Goal: Task Accomplishment & Management: Manage account settings

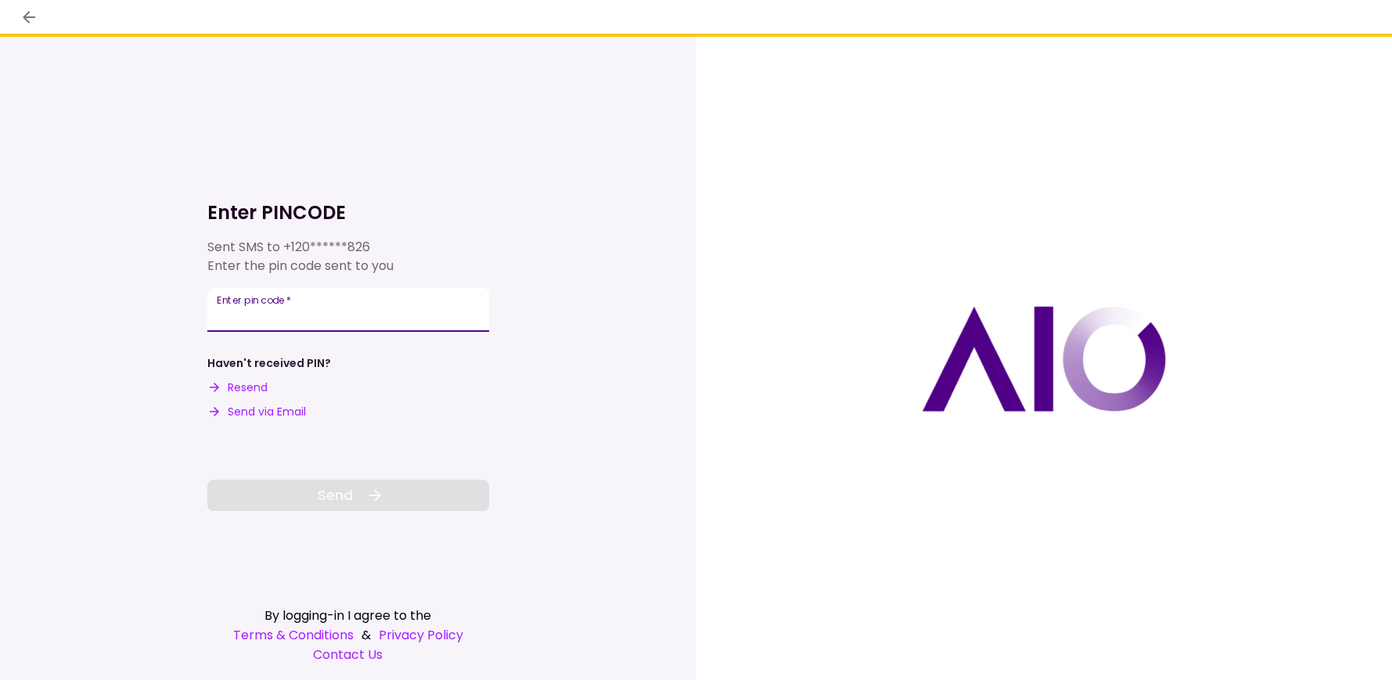
click at [255, 319] on input "Enter pin code   *" at bounding box center [348, 310] width 282 height 44
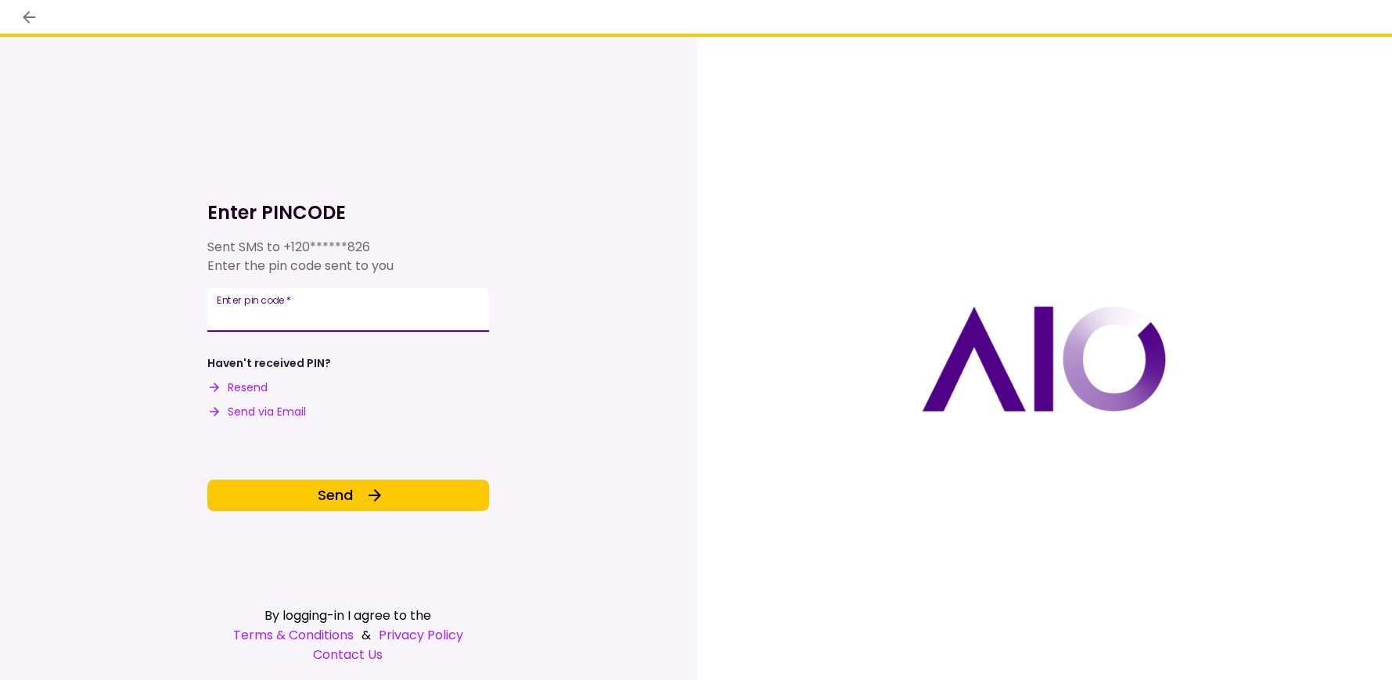
type input "******"
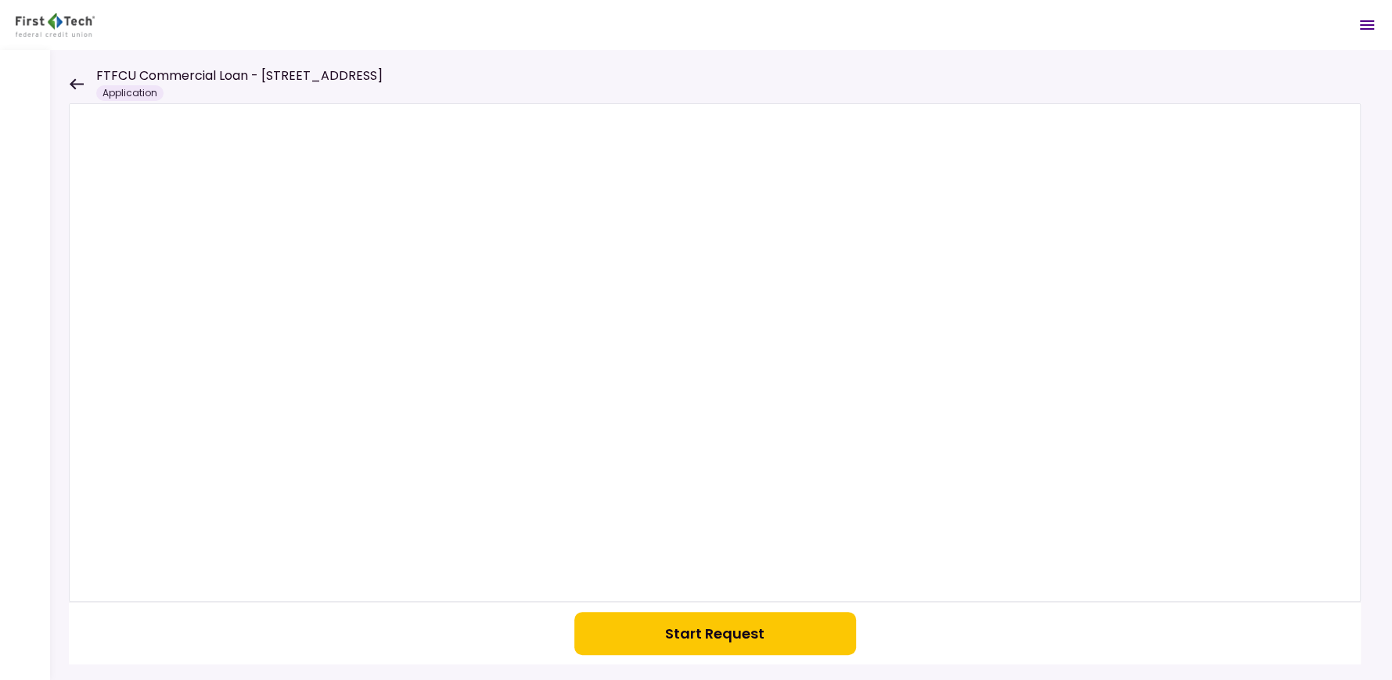
click at [74, 86] on icon at bounding box center [76, 84] width 15 height 12
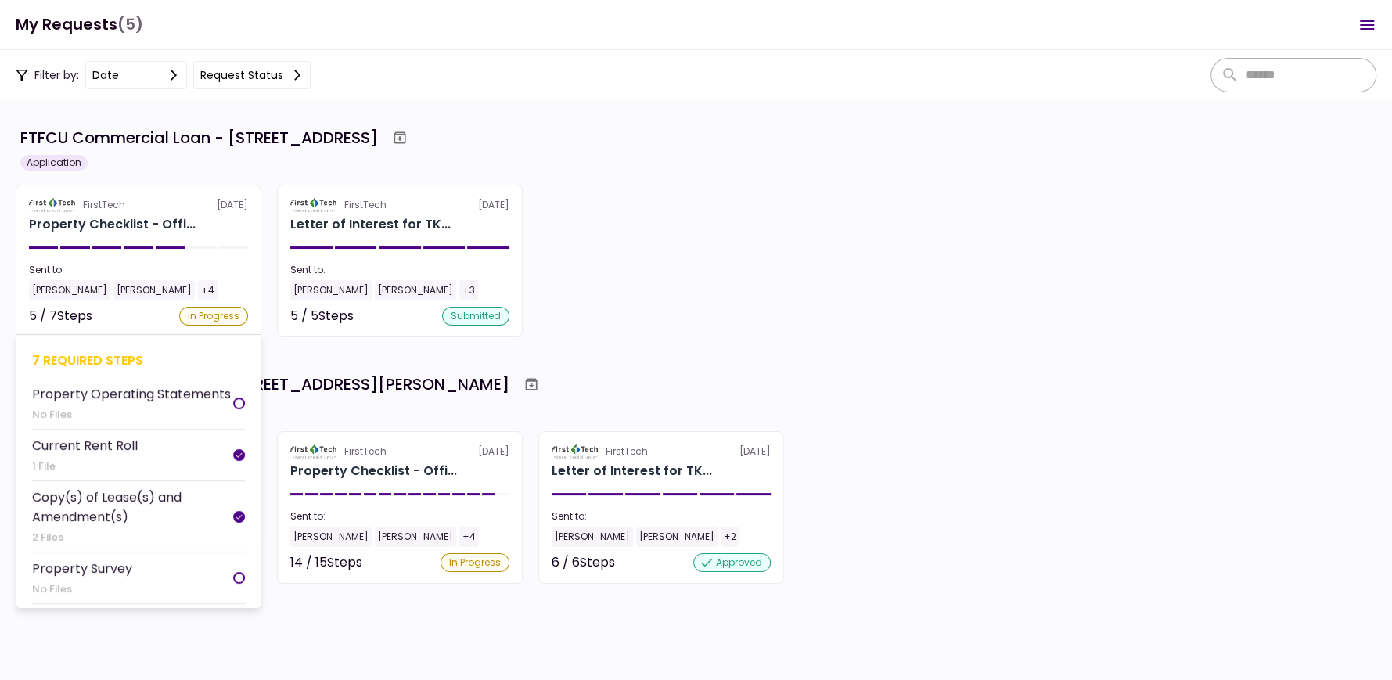
click at [99, 436] on div "Current Rent Roll" at bounding box center [85, 446] width 106 height 20
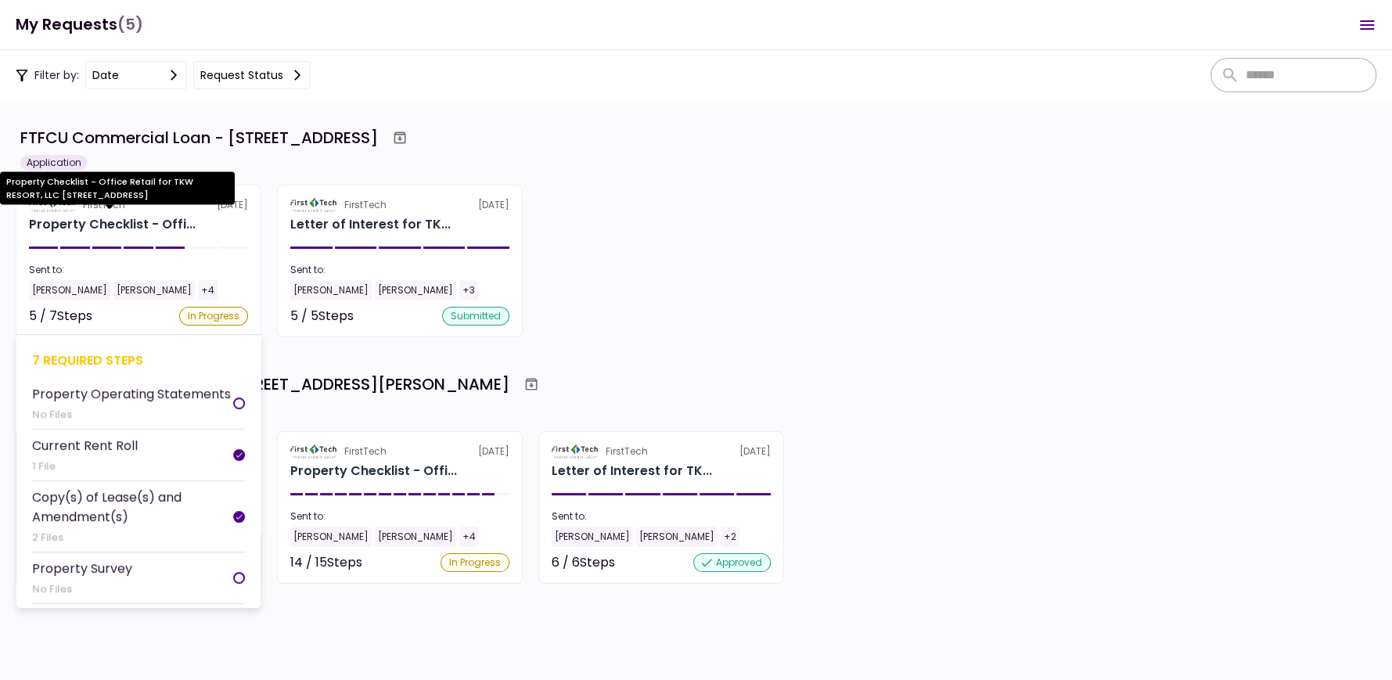
click at [92, 219] on div "Property Checklist - Offi..." at bounding box center [112, 224] width 167 height 19
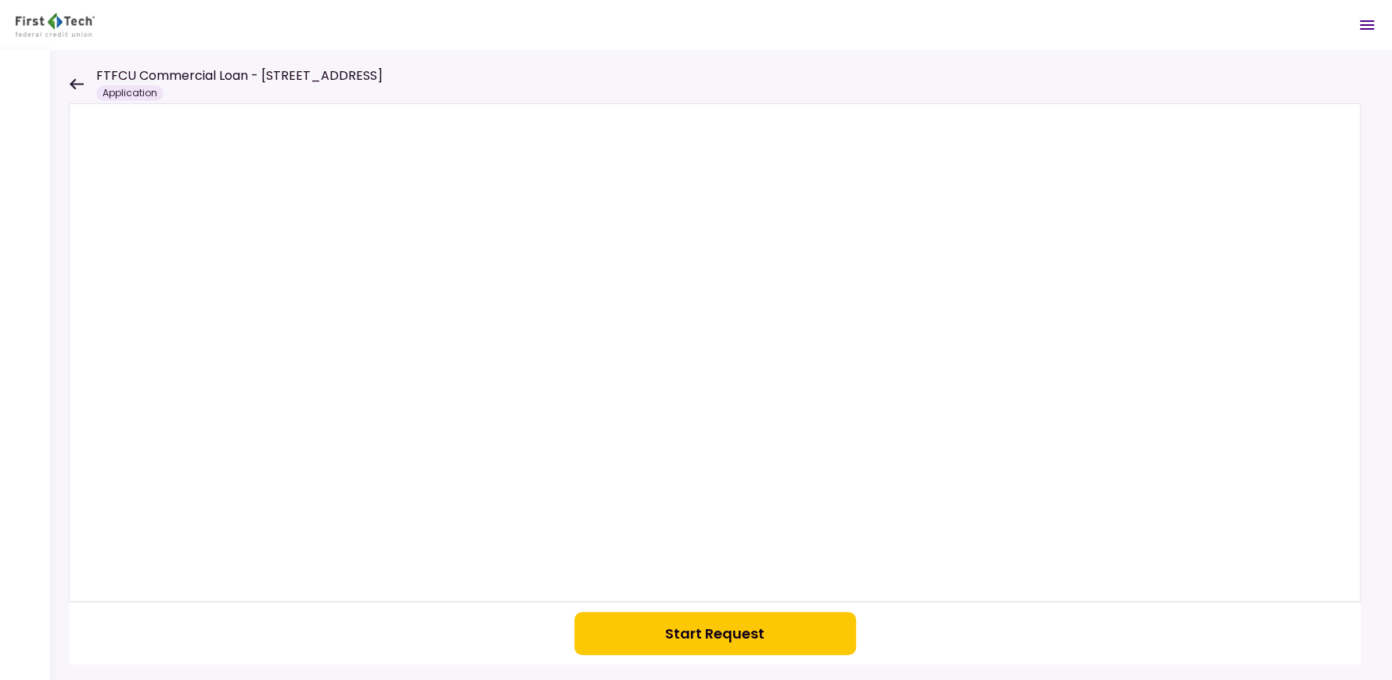
click at [71, 78] on icon at bounding box center [76, 84] width 15 height 12
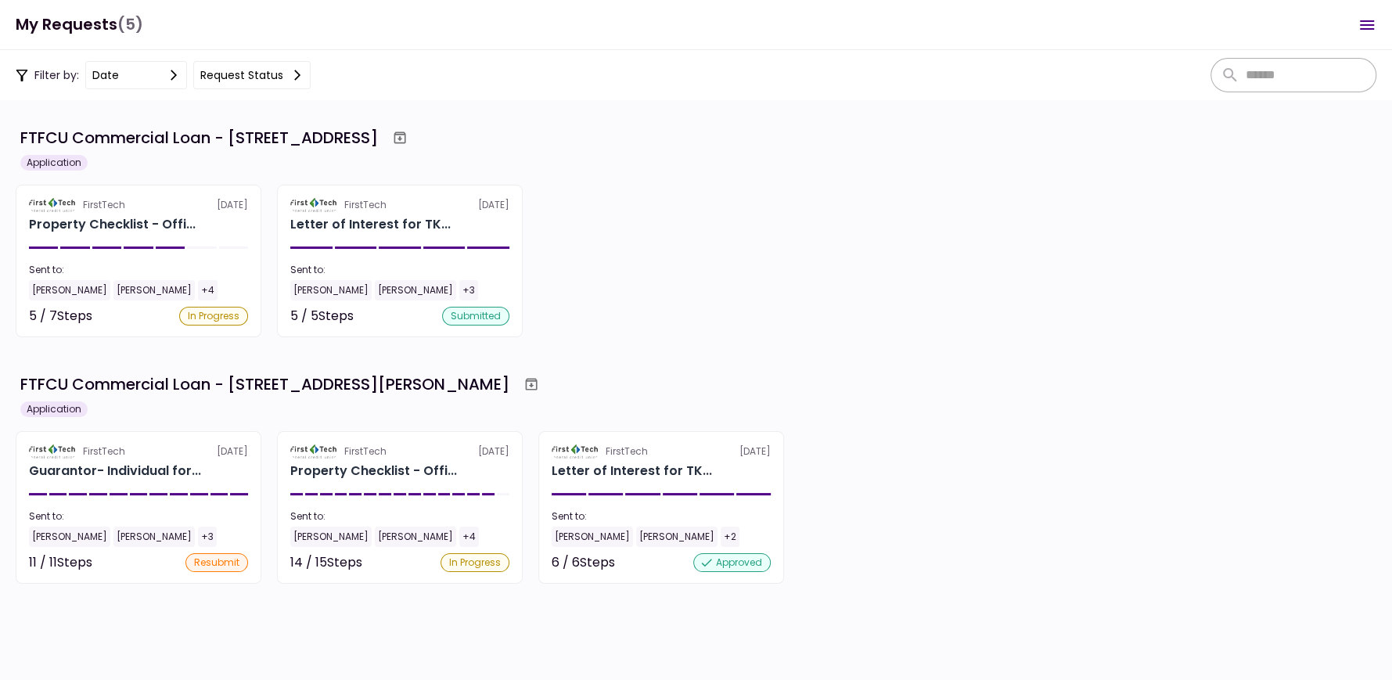
click at [1373, 18] on icon "Open menu" at bounding box center [1367, 25] width 19 height 19
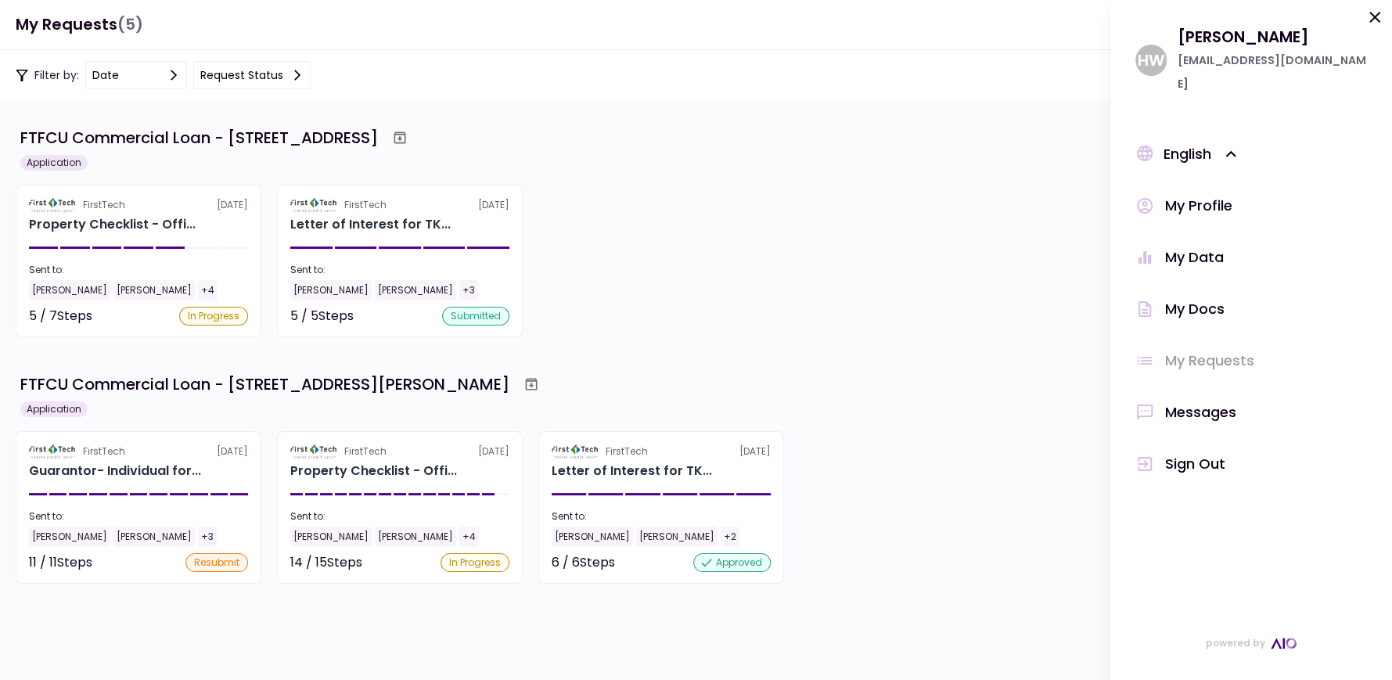
click at [1193, 452] on div "Sign Out" at bounding box center [1195, 463] width 60 height 23
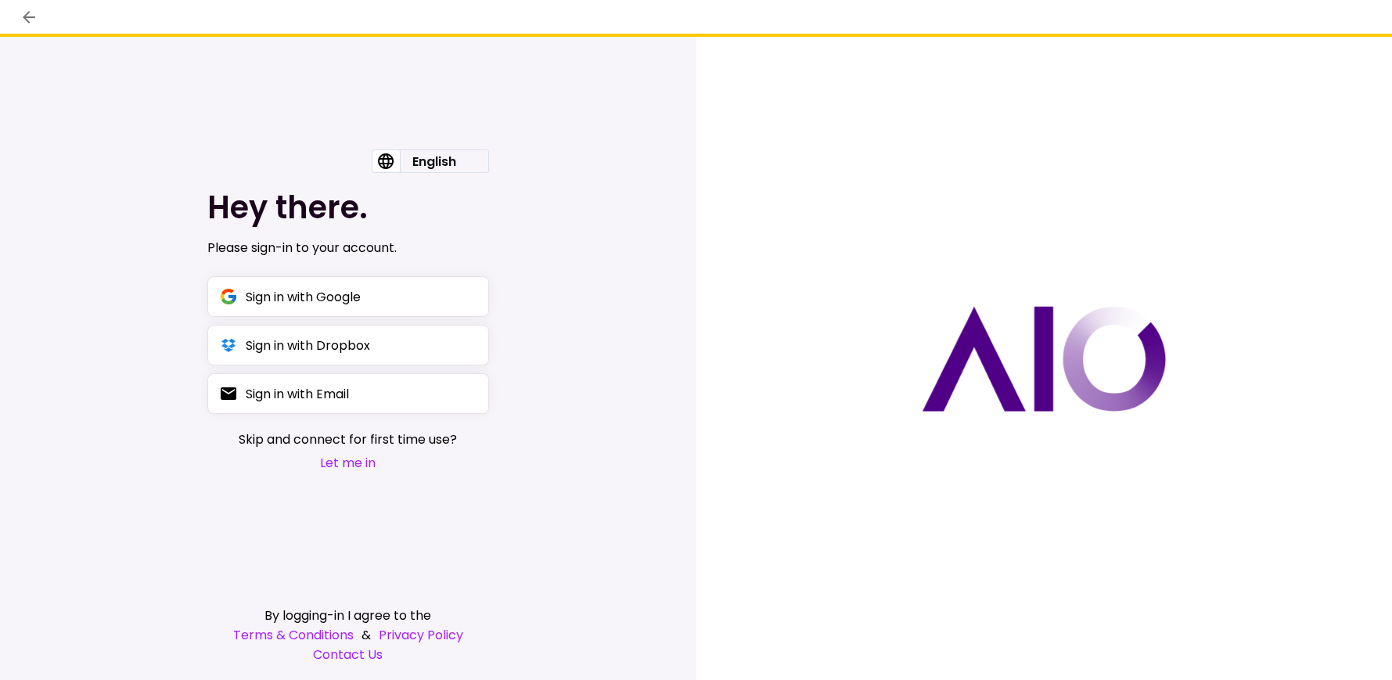
click at [333, 461] on button "Let me in" at bounding box center [348, 463] width 218 height 20
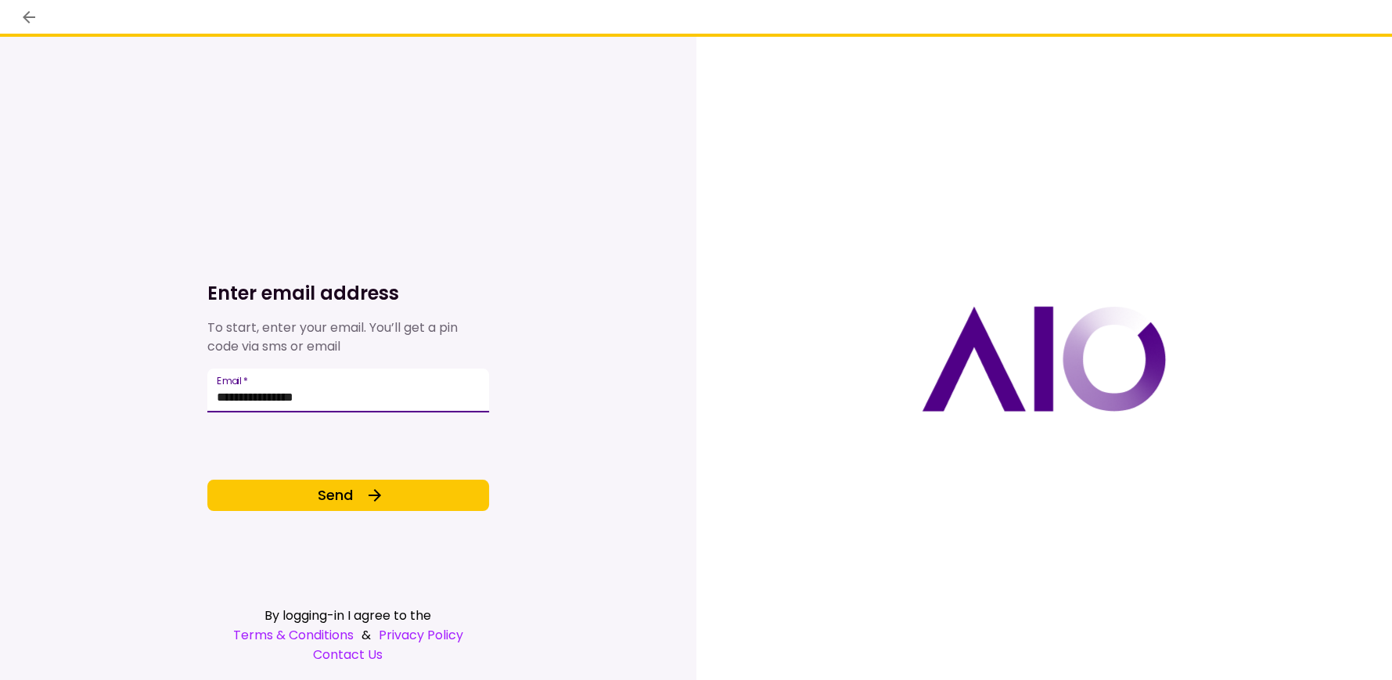
type input "**********"
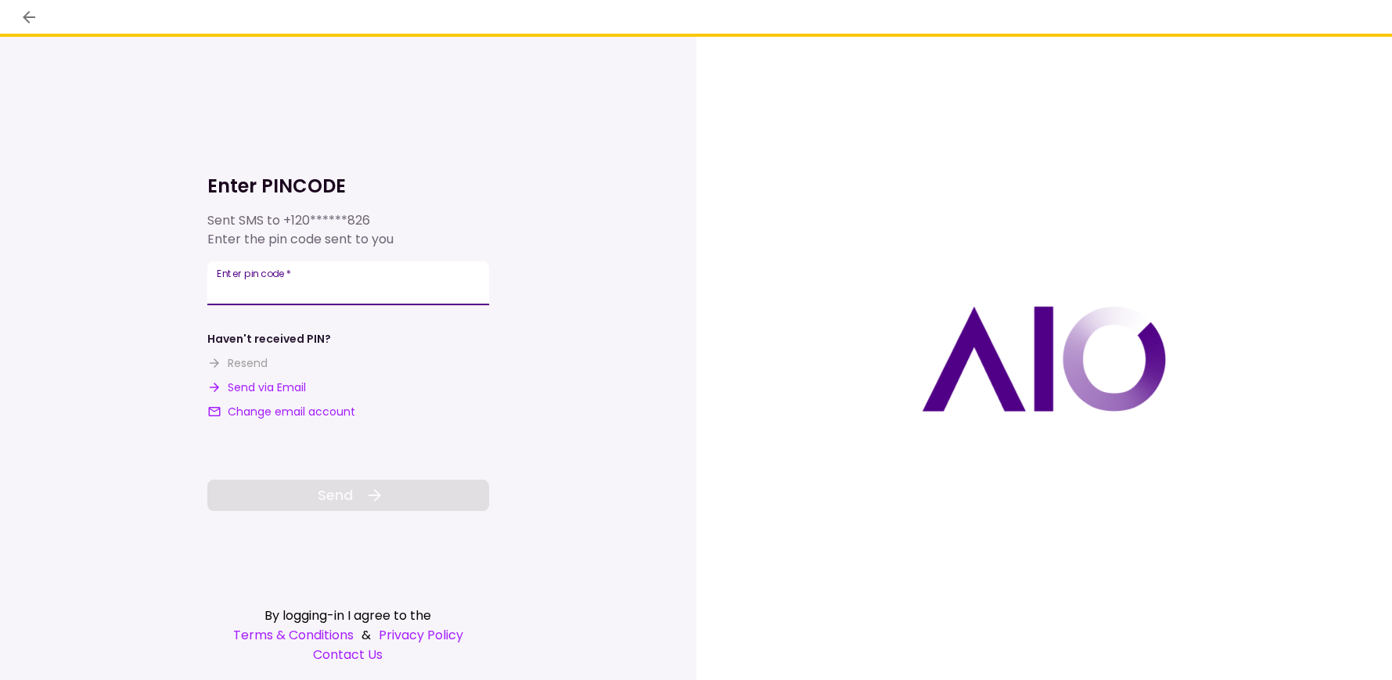
click at [265, 285] on input "**********" at bounding box center [348, 283] width 282 height 44
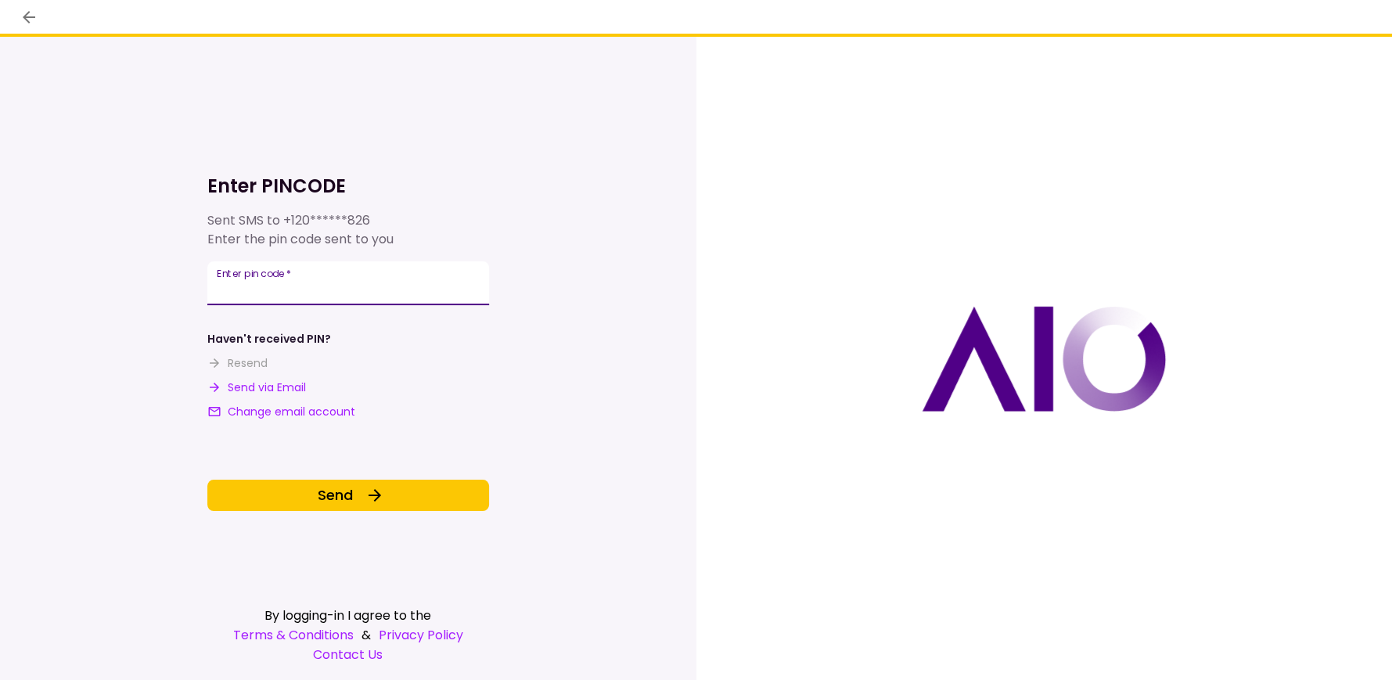
type input "******"
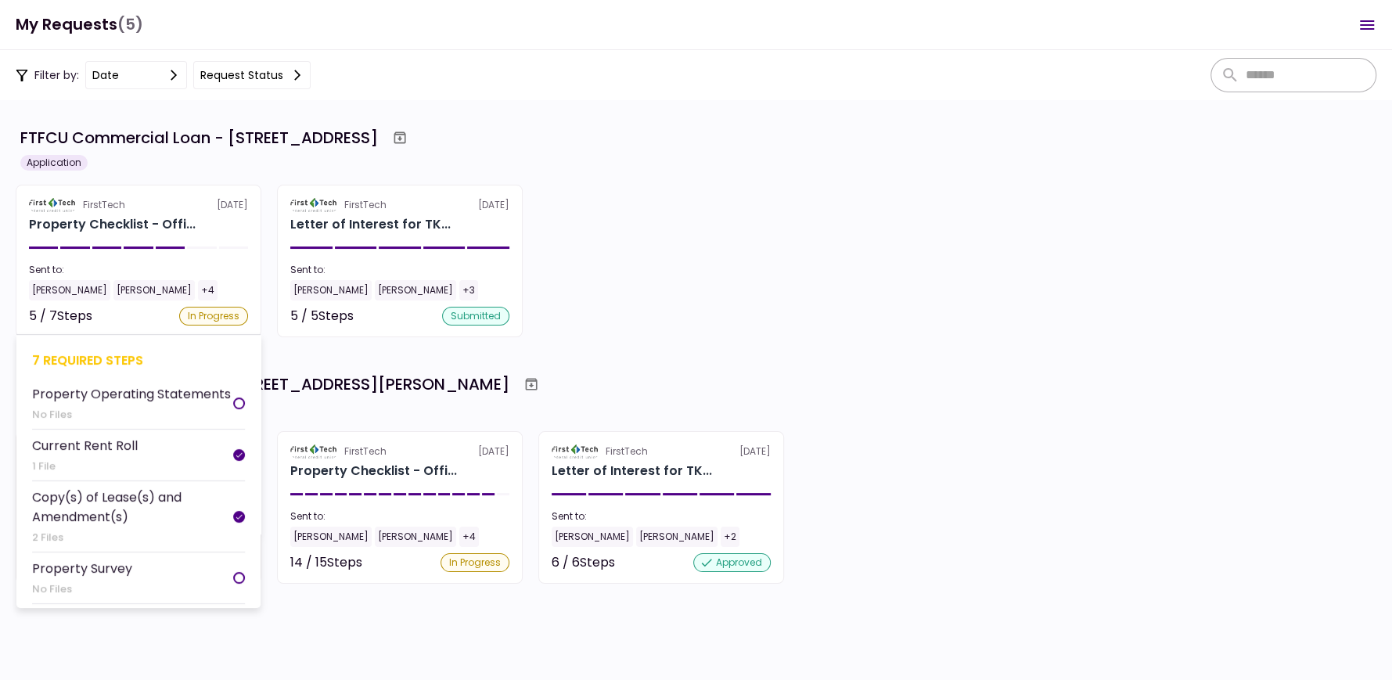
click at [70, 235] on section "FirstTech 26 Aug Property Checklist - Offi... Sent to: Tom White Ray Allen +4 5…" at bounding box center [139, 261] width 246 height 153
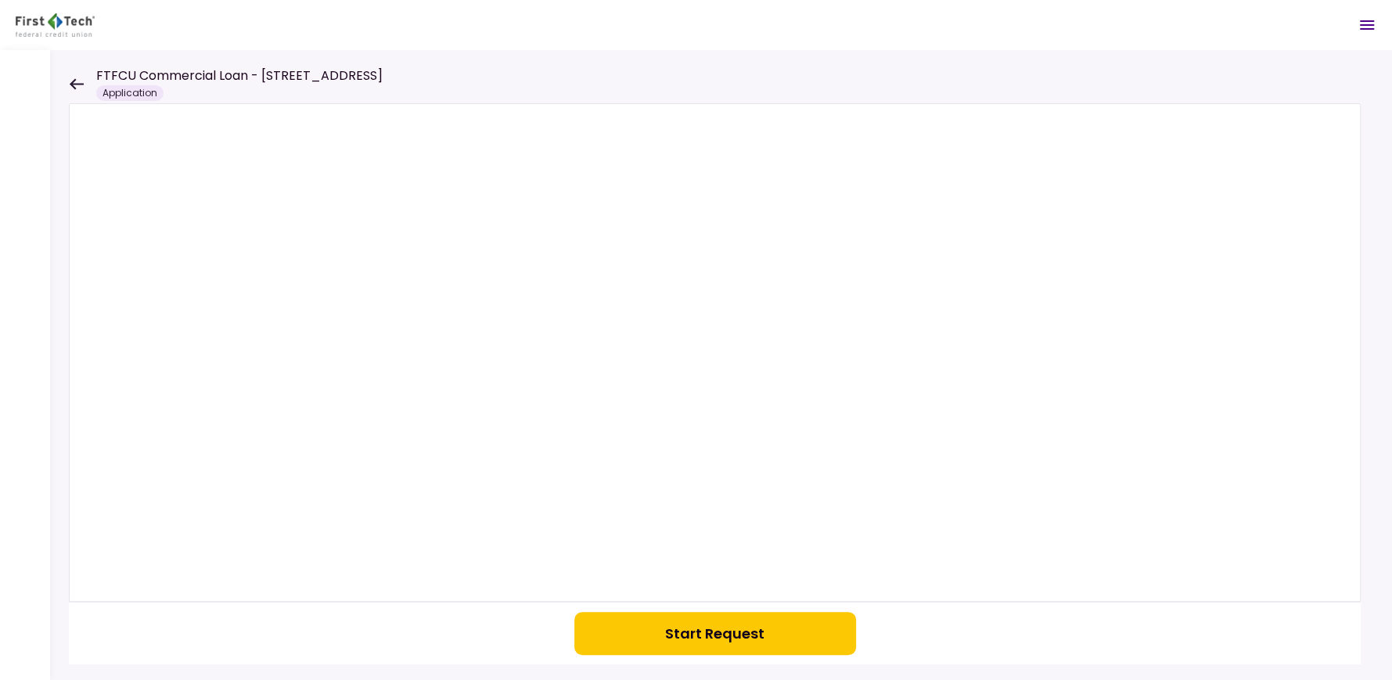
click at [74, 81] on icon at bounding box center [76, 84] width 15 height 12
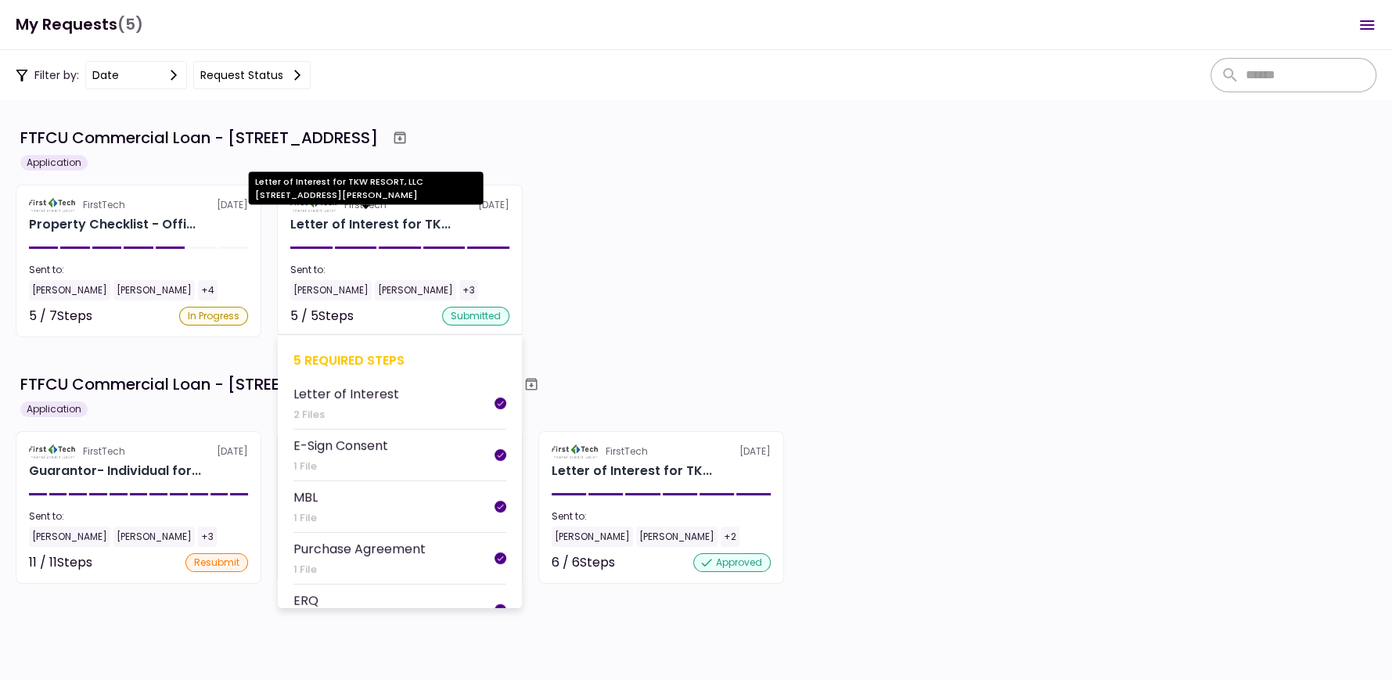
click at [337, 223] on div "Letter of Interest for TK..." at bounding box center [370, 224] width 160 height 19
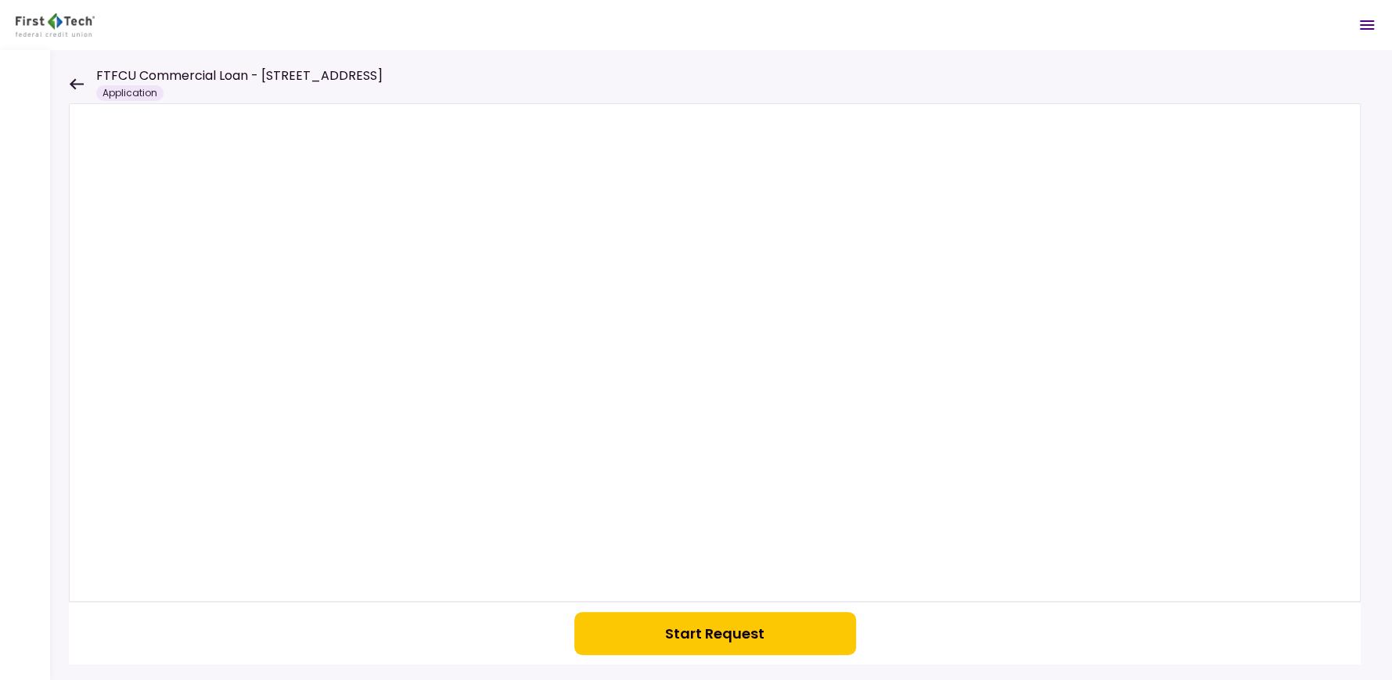
click at [77, 80] on icon at bounding box center [76, 84] width 15 height 12
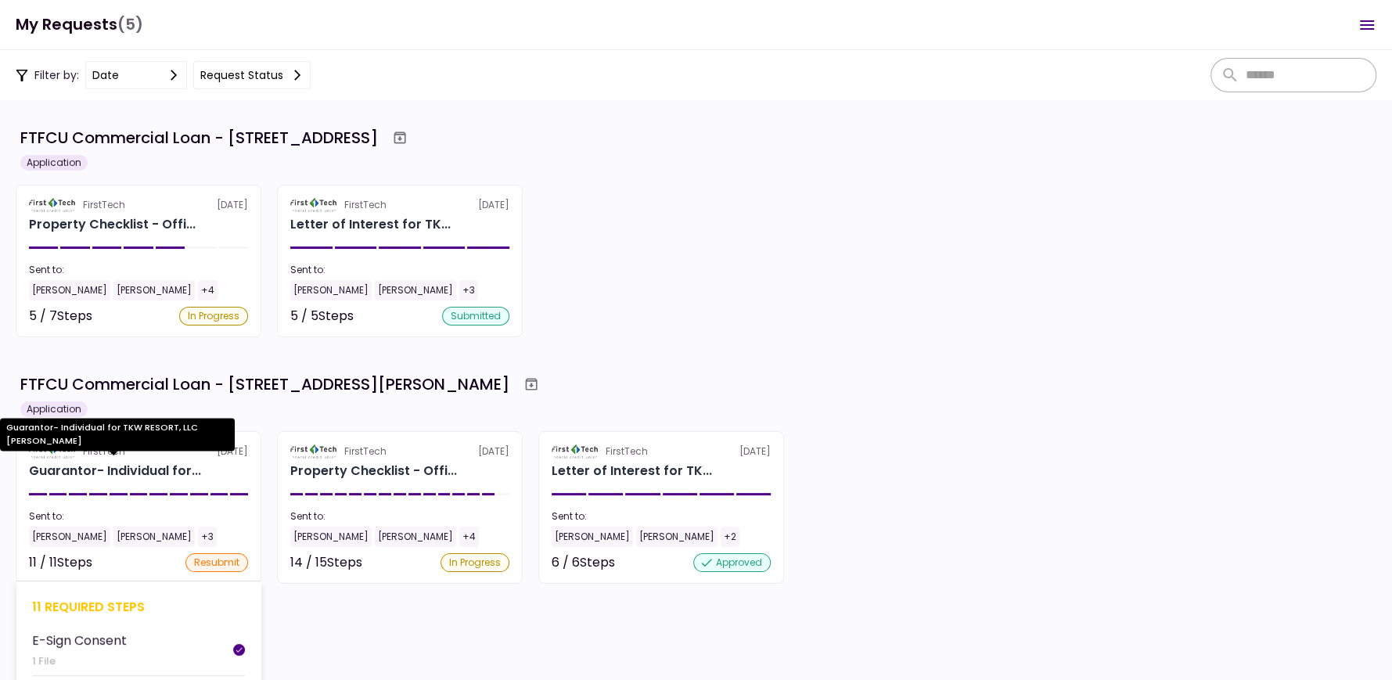
click at [150, 462] on div "Guarantor- Individual for..." at bounding box center [115, 471] width 172 height 19
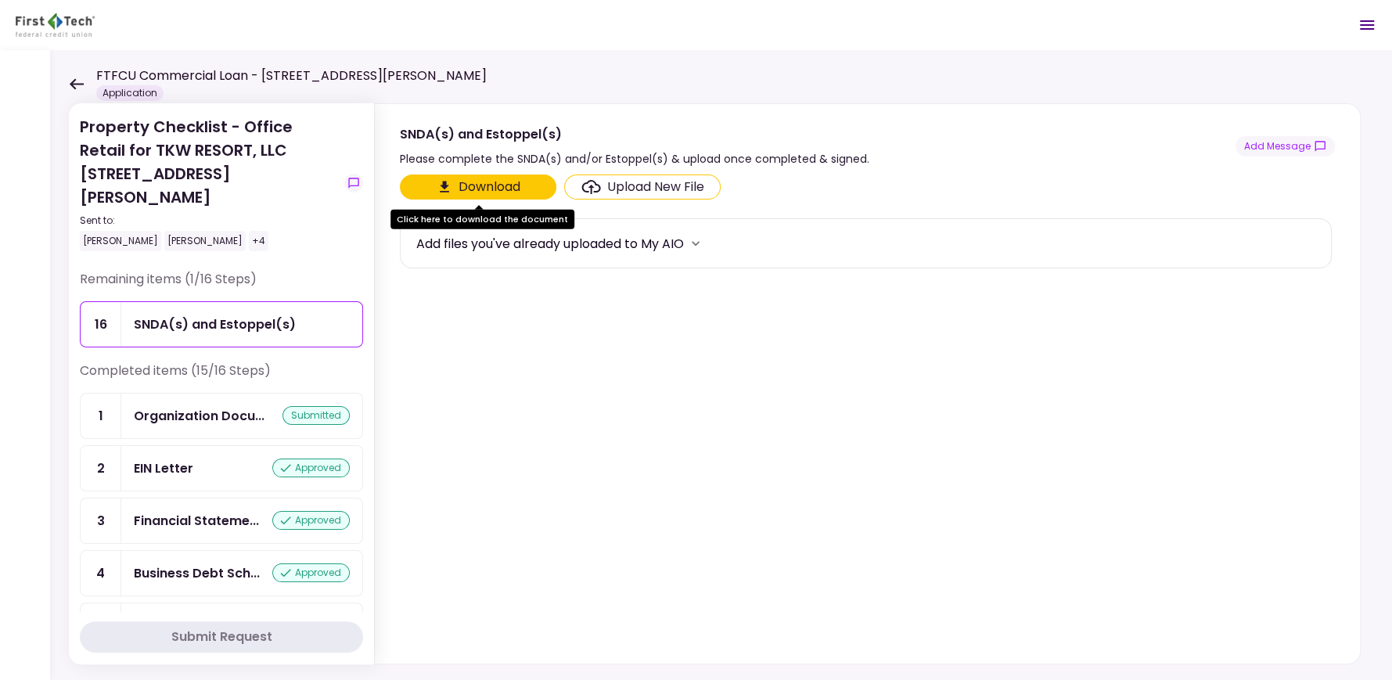
click at [76, 81] on icon at bounding box center [76, 84] width 15 height 12
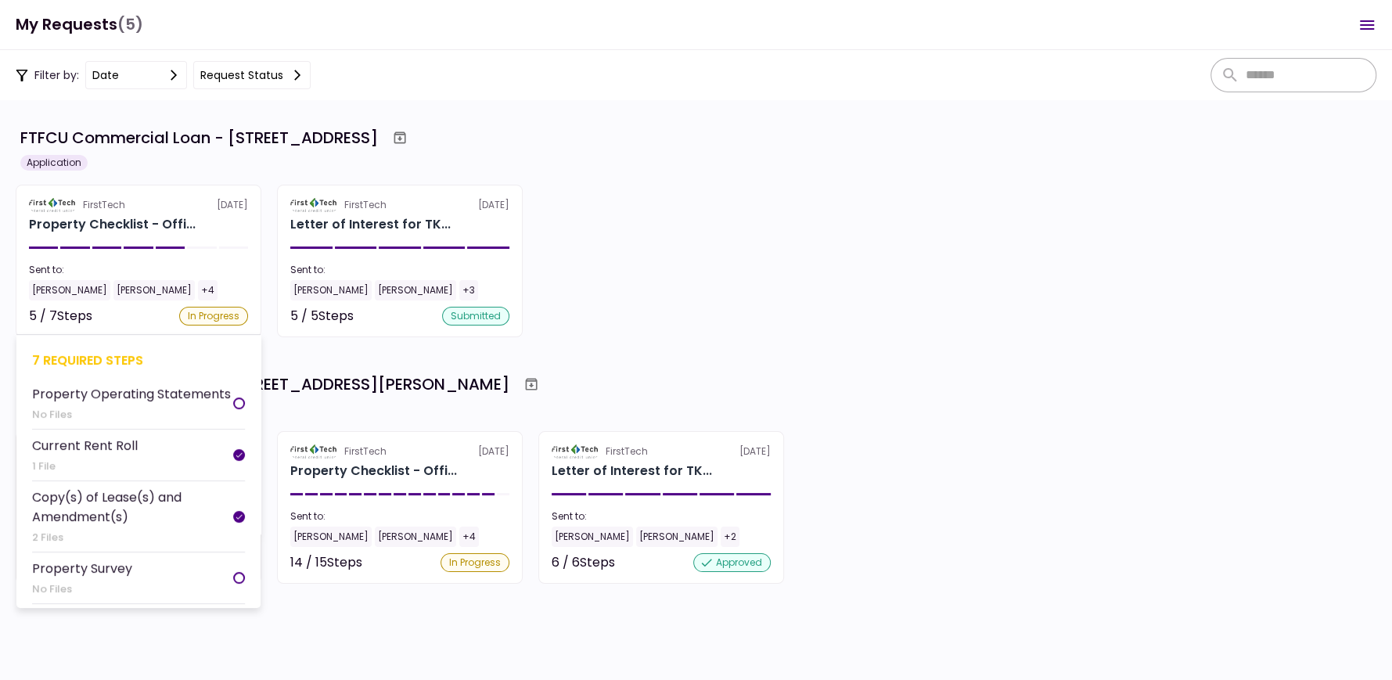
click at [112, 438] on div "Current Rent Roll" at bounding box center [85, 446] width 106 height 20
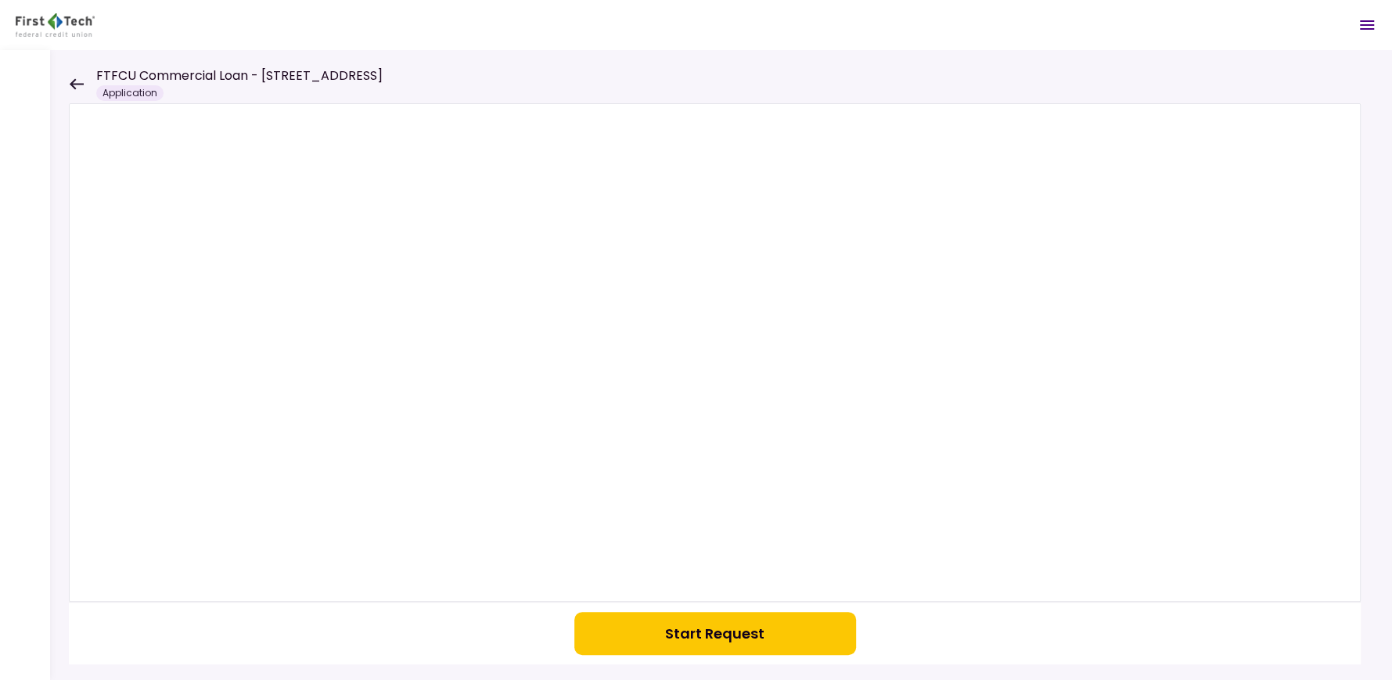
click at [1358, 27] on icon "Open menu" at bounding box center [1367, 25] width 19 height 19
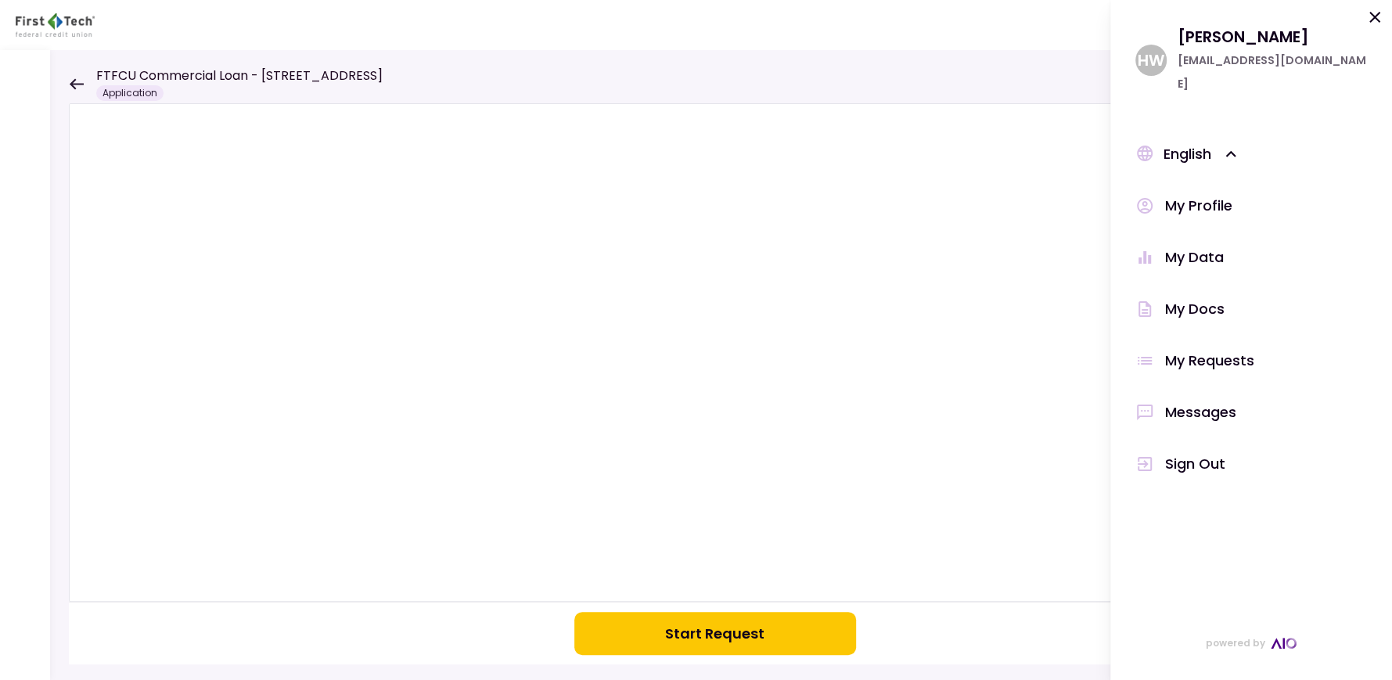
click at [1205, 452] on div "Sign Out" at bounding box center [1195, 463] width 60 height 23
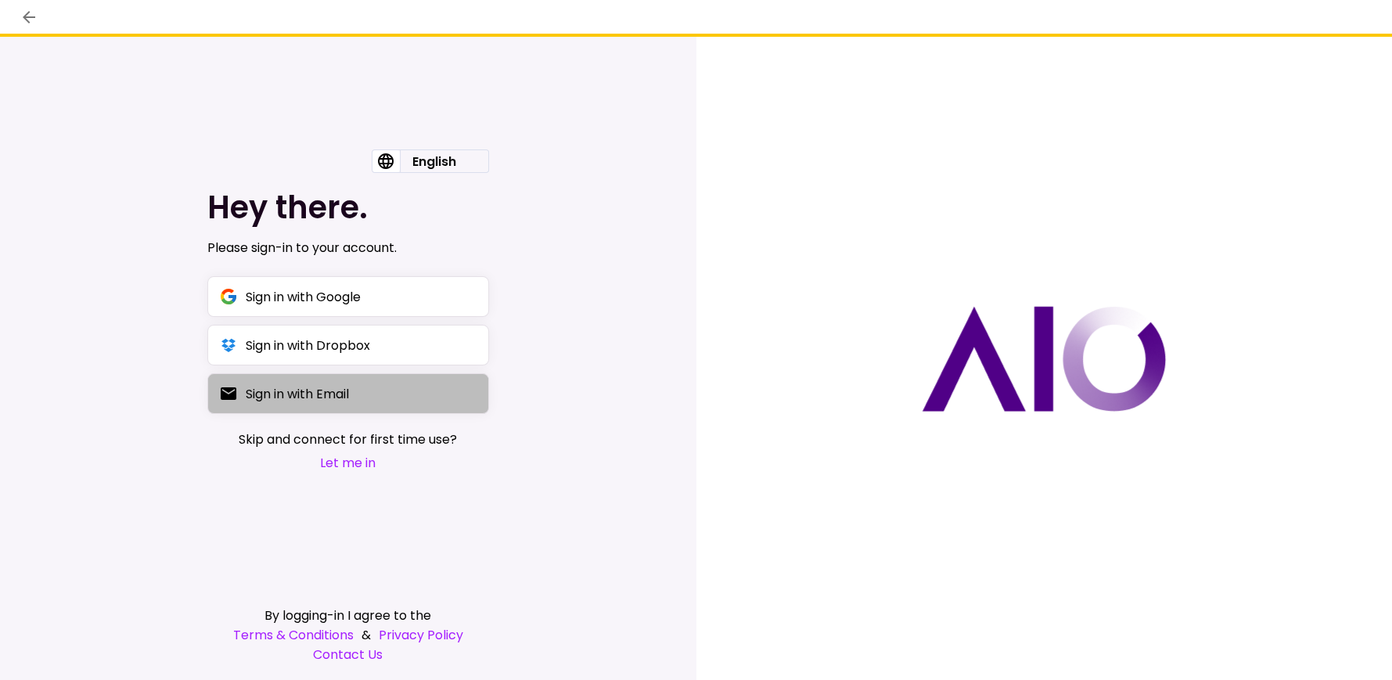
click at [303, 402] on div "Sign in with Email" at bounding box center [297, 394] width 103 height 20
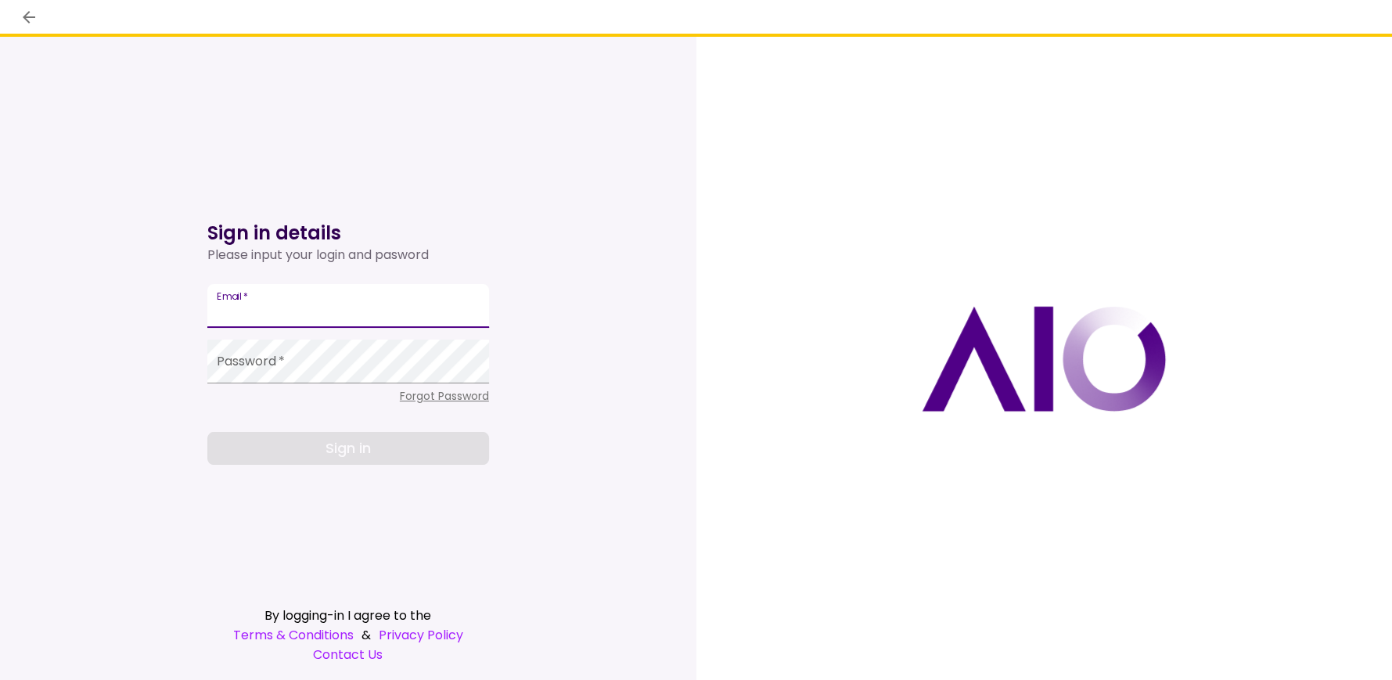
click at [322, 306] on input "Email   *" at bounding box center [348, 306] width 282 height 44
type input "**********"
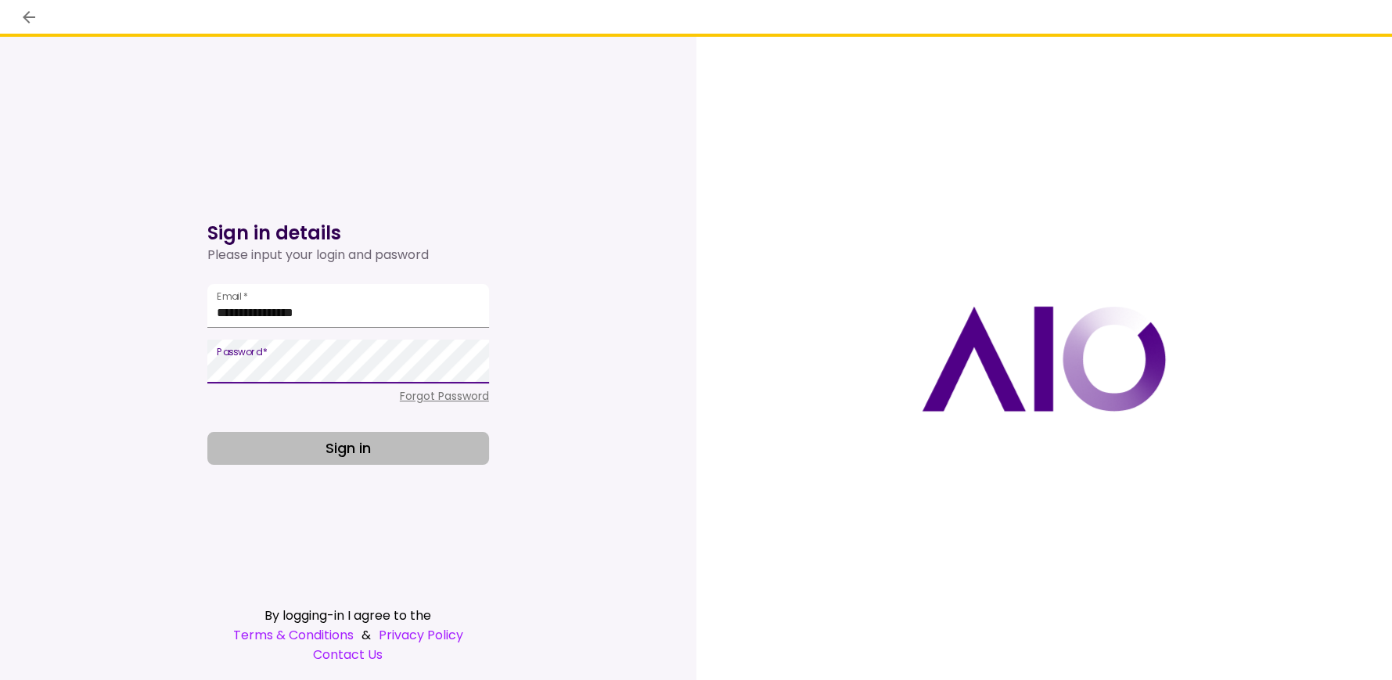
click at [341, 439] on button "Sign in" at bounding box center [348, 448] width 282 height 33
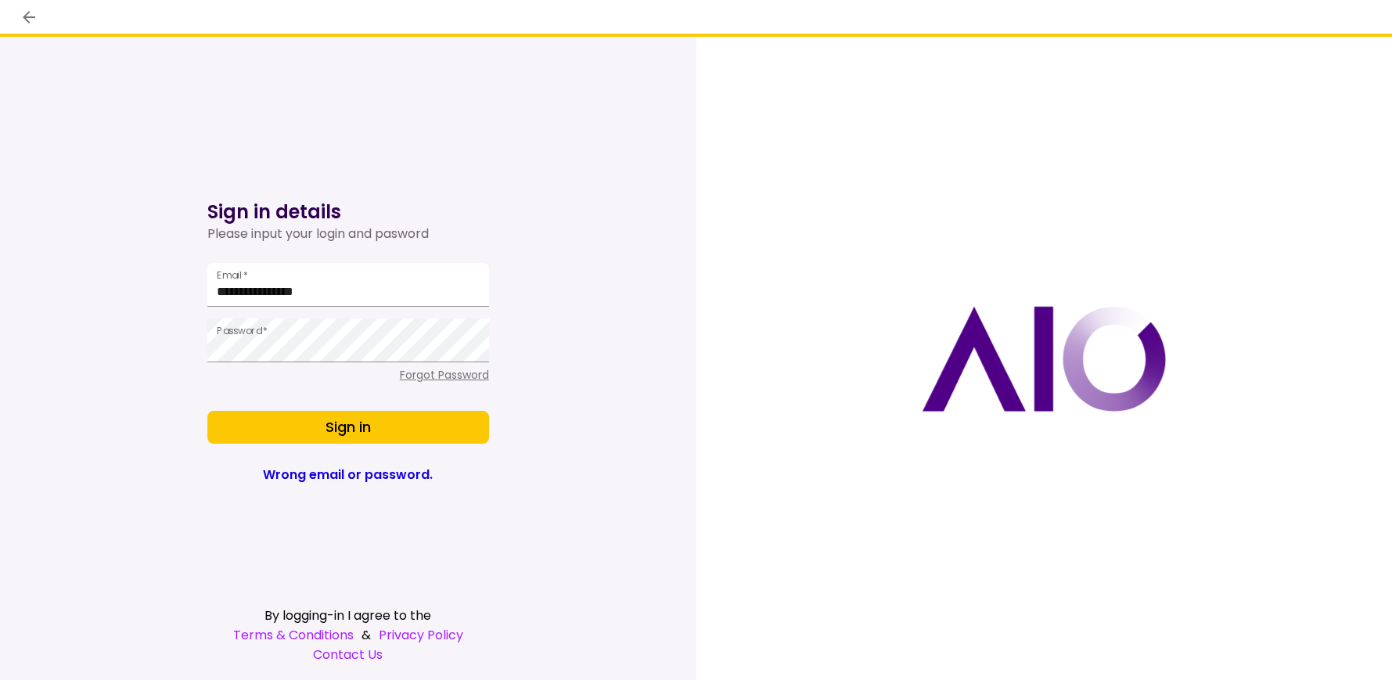
click at [337, 478] on span "Wrong email or password." at bounding box center [348, 475] width 170 height 21
click at [443, 373] on span "Forgot Password" at bounding box center [444, 375] width 89 height 16
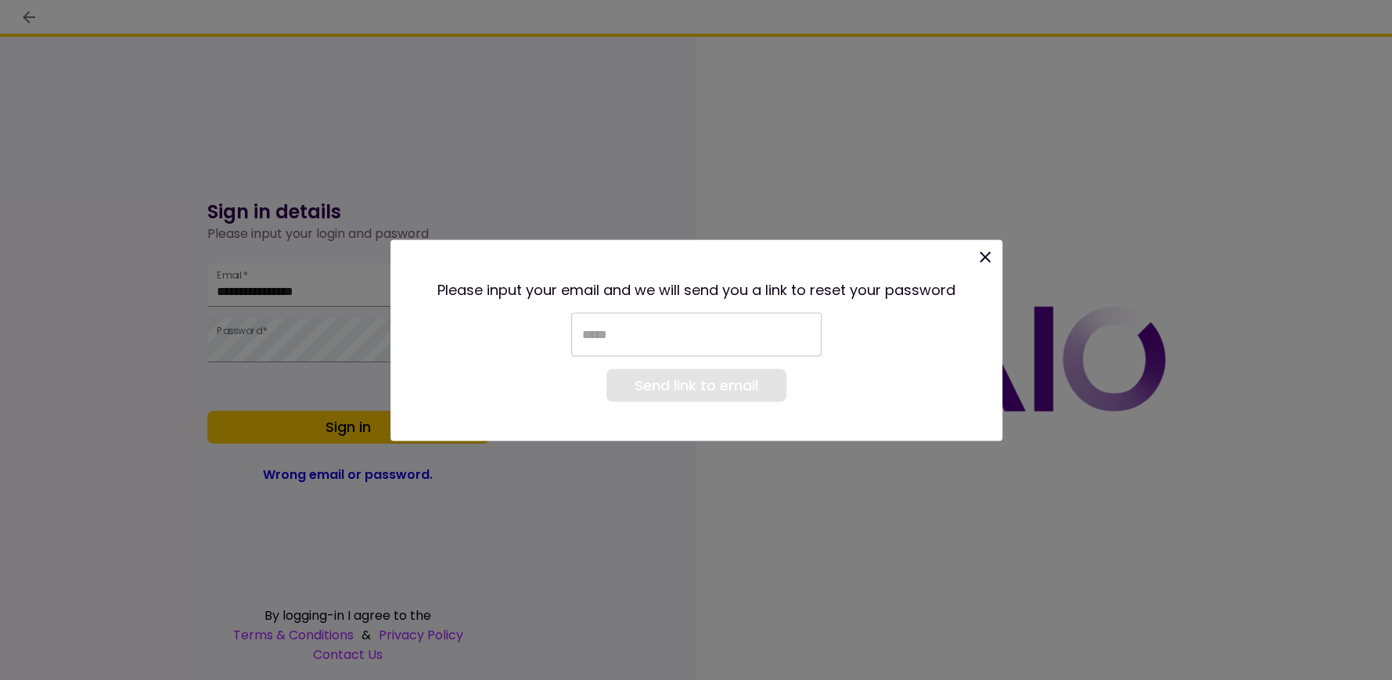
click at [662, 337] on input "email" at bounding box center [696, 334] width 250 height 44
type input "**********"
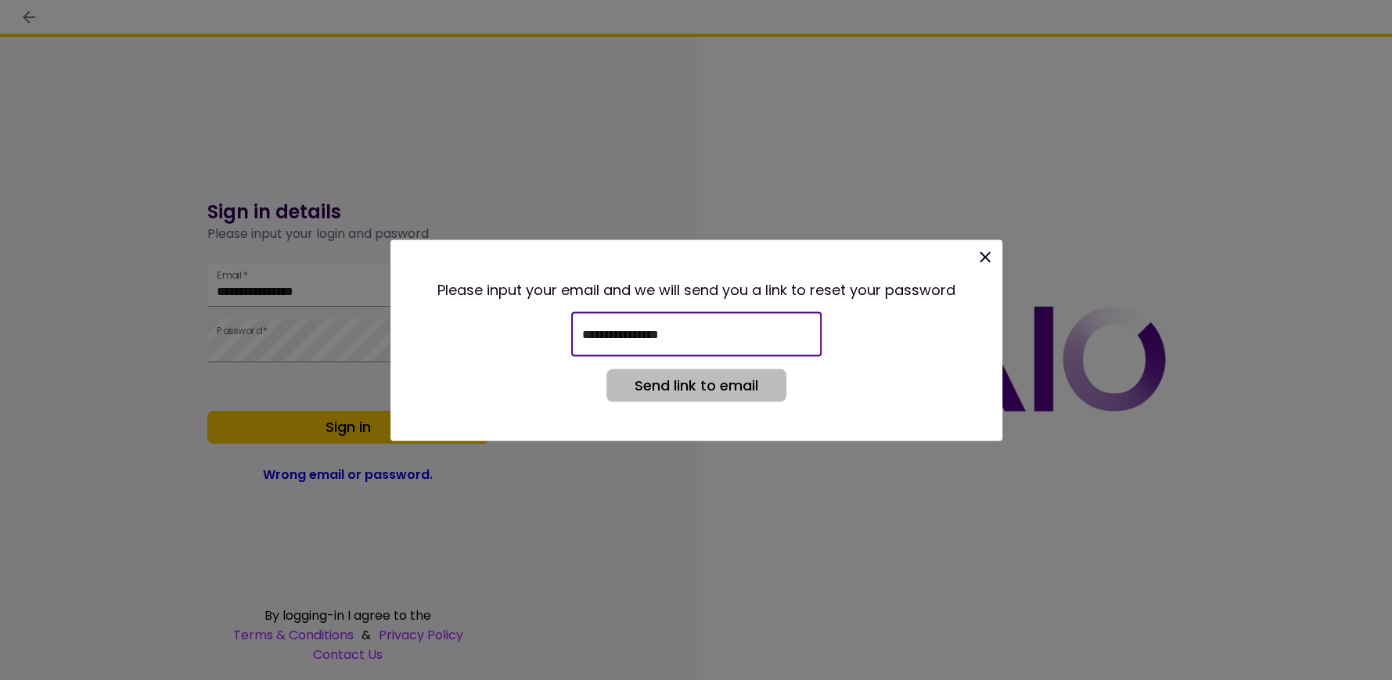
click at [672, 387] on button "Send link to email" at bounding box center [697, 385] width 180 height 33
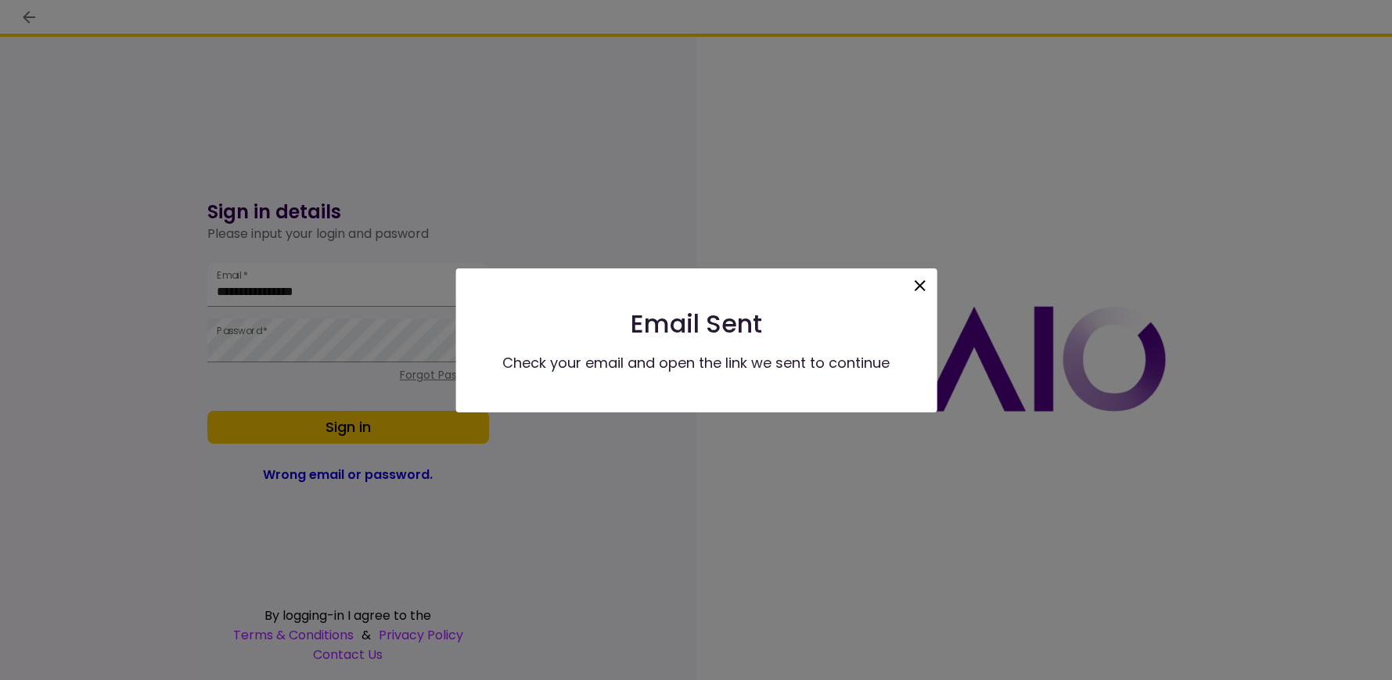
click at [920, 281] on icon at bounding box center [919, 285] width 19 height 19
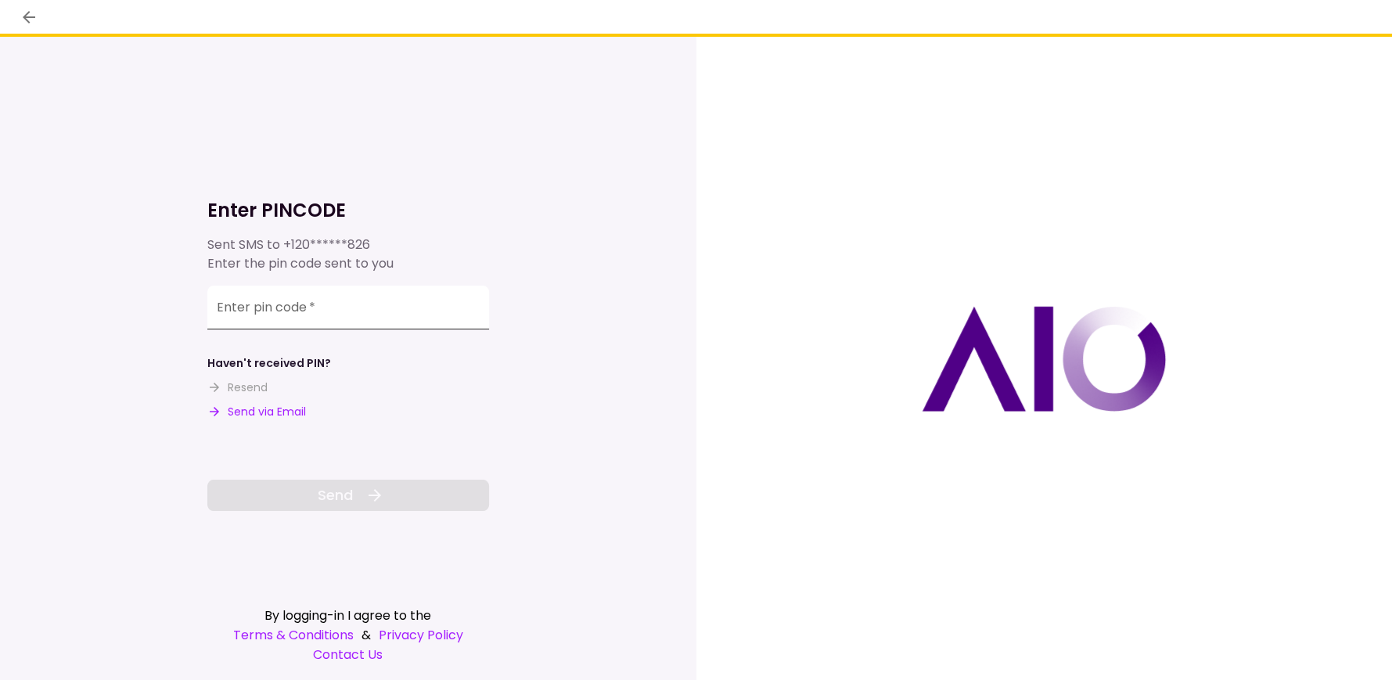
click at [309, 303] on input "Enter pin code   *" at bounding box center [348, 308] width 282 height 44
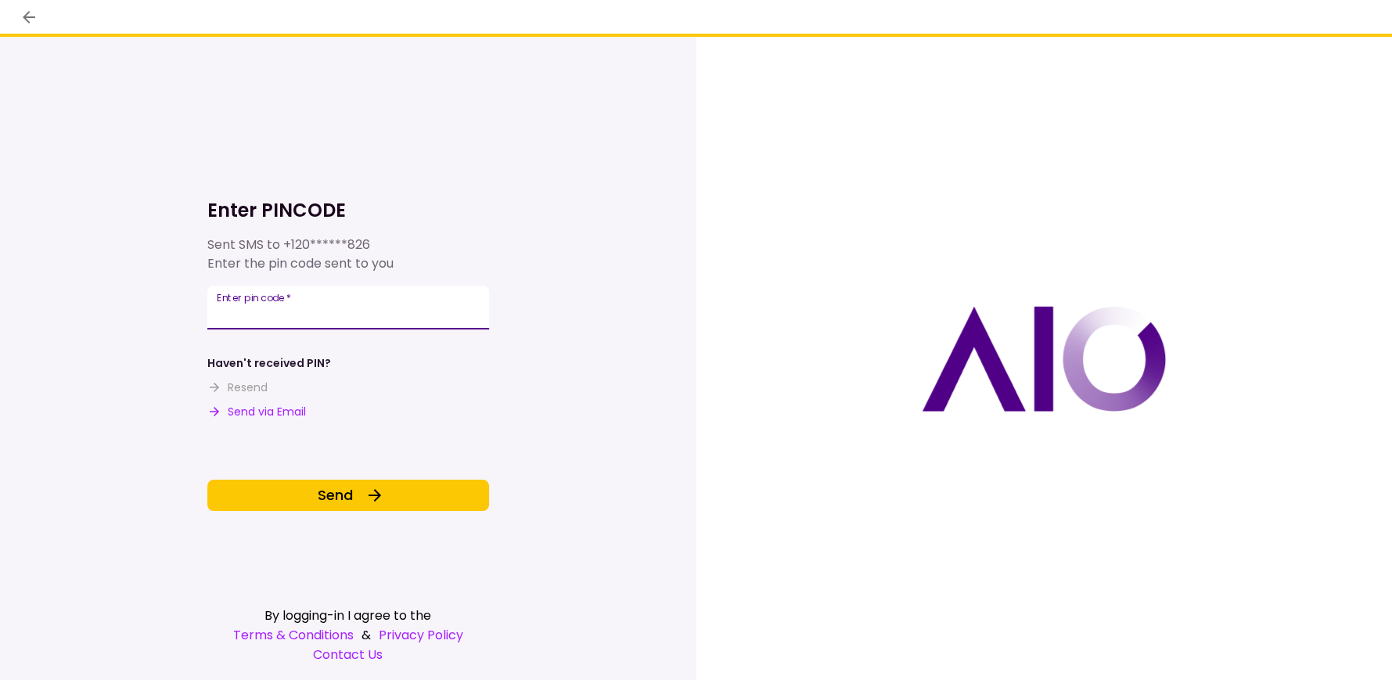
type input "******"
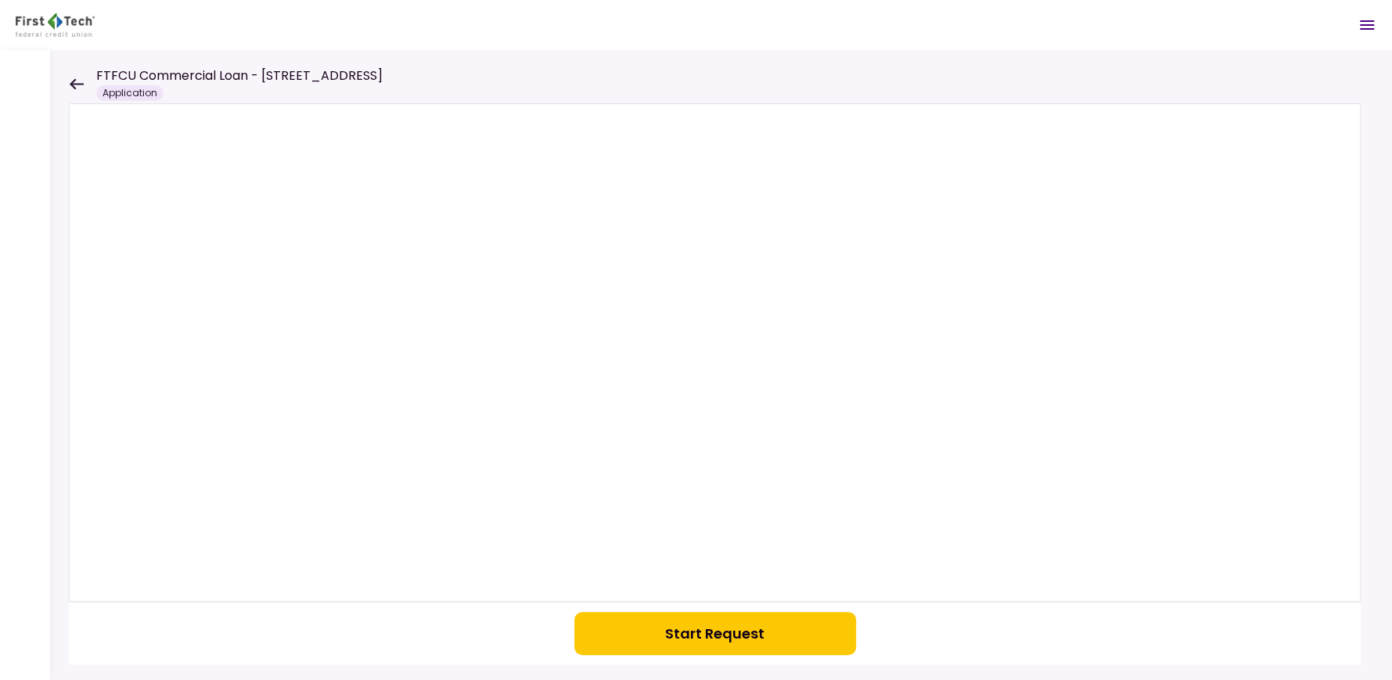
click at [738, 632] on button "Start Request" at bounding box center [715, 633] width 282 height 43
click at [72, 81] on icon at bounding box center [77, 83] width 14 height 11
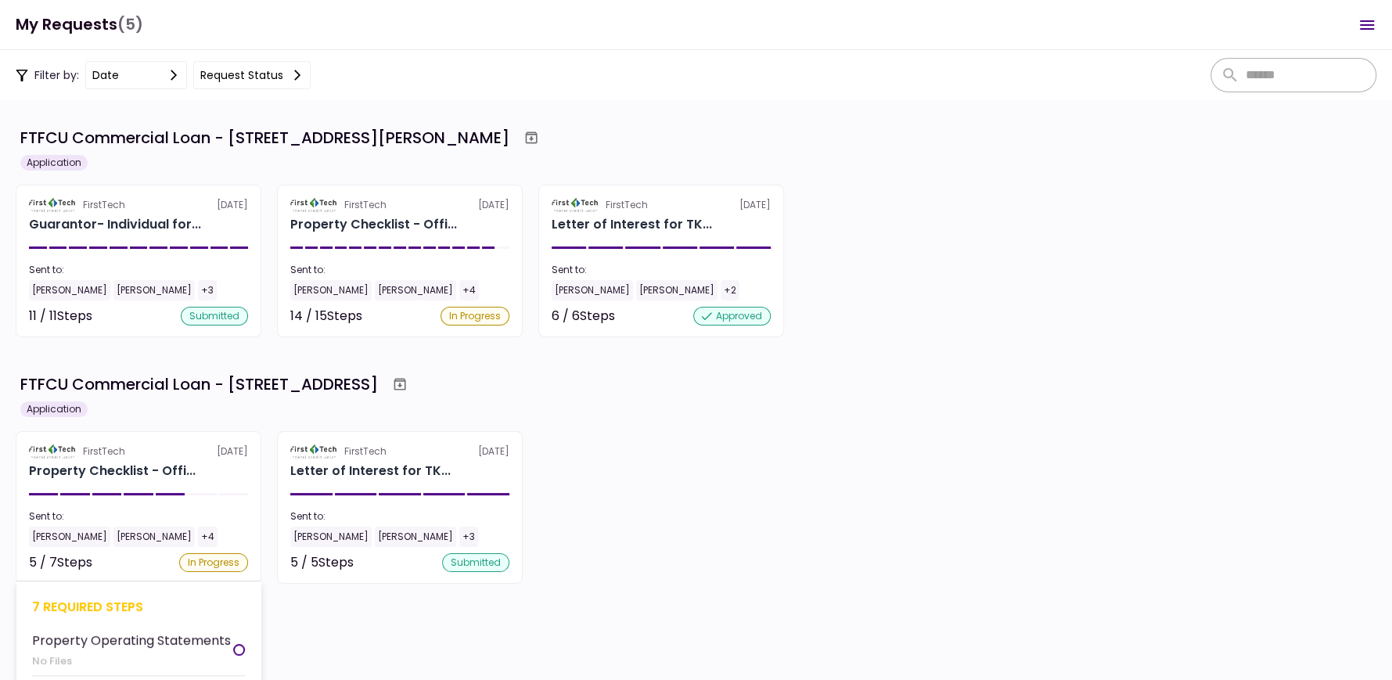
click at [203, 558] on div "In Progress" at bounding box center [213, 562] width 69 height 19
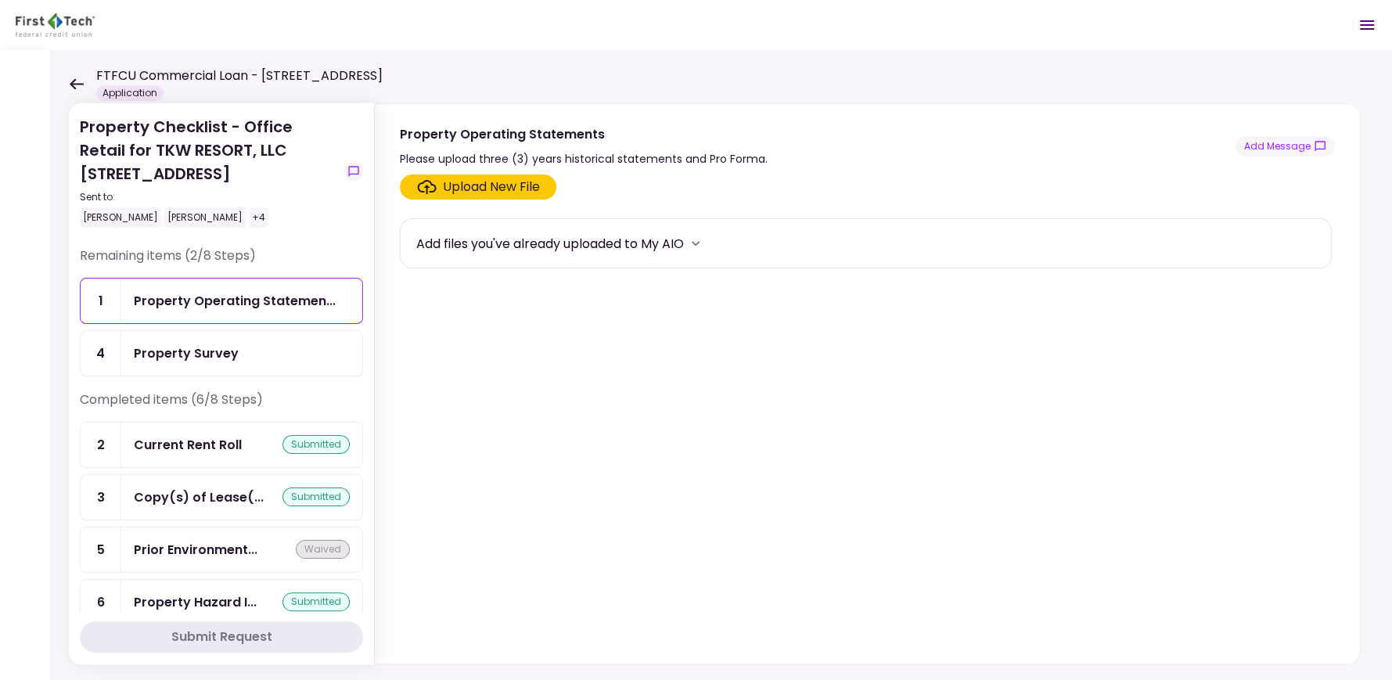
click at [167, 440] on div "Current Rent Roll" at bounding box center [188, 445] width 108 height 20
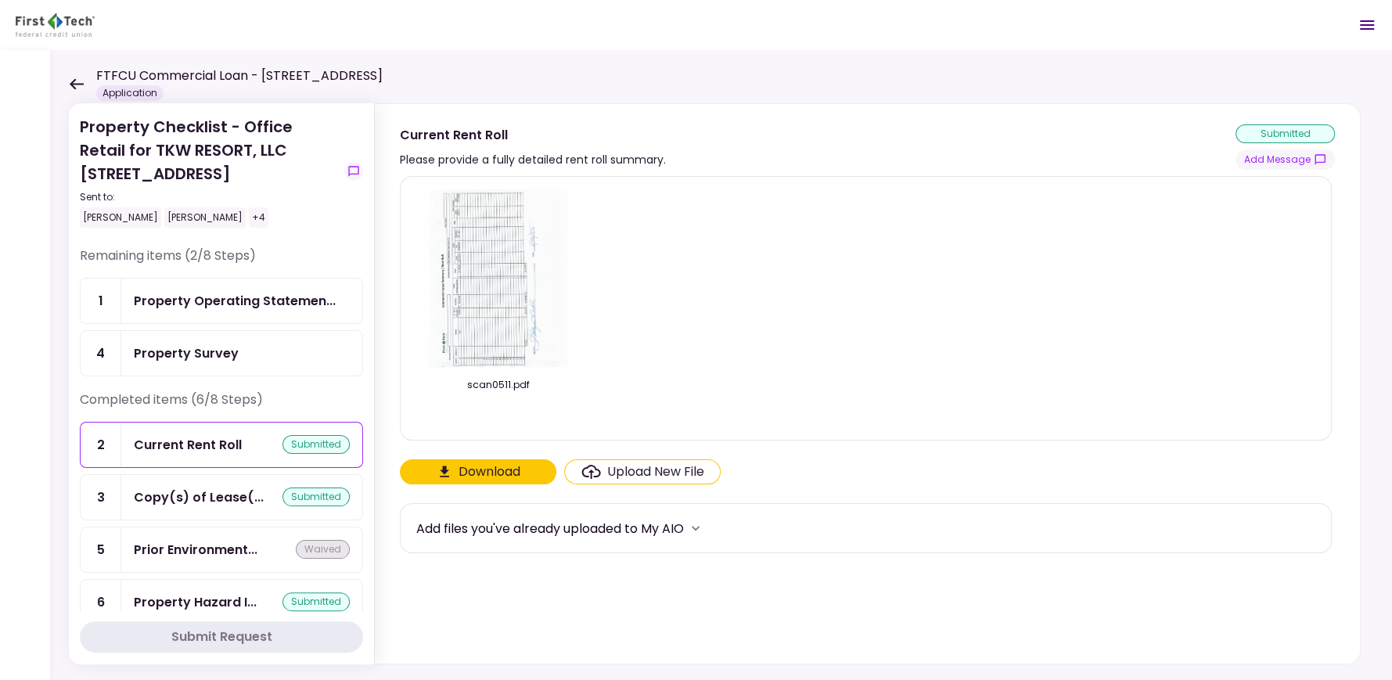
click at [485, 466] on button "Download" at bounding box center [478, 471] width 157 height 25
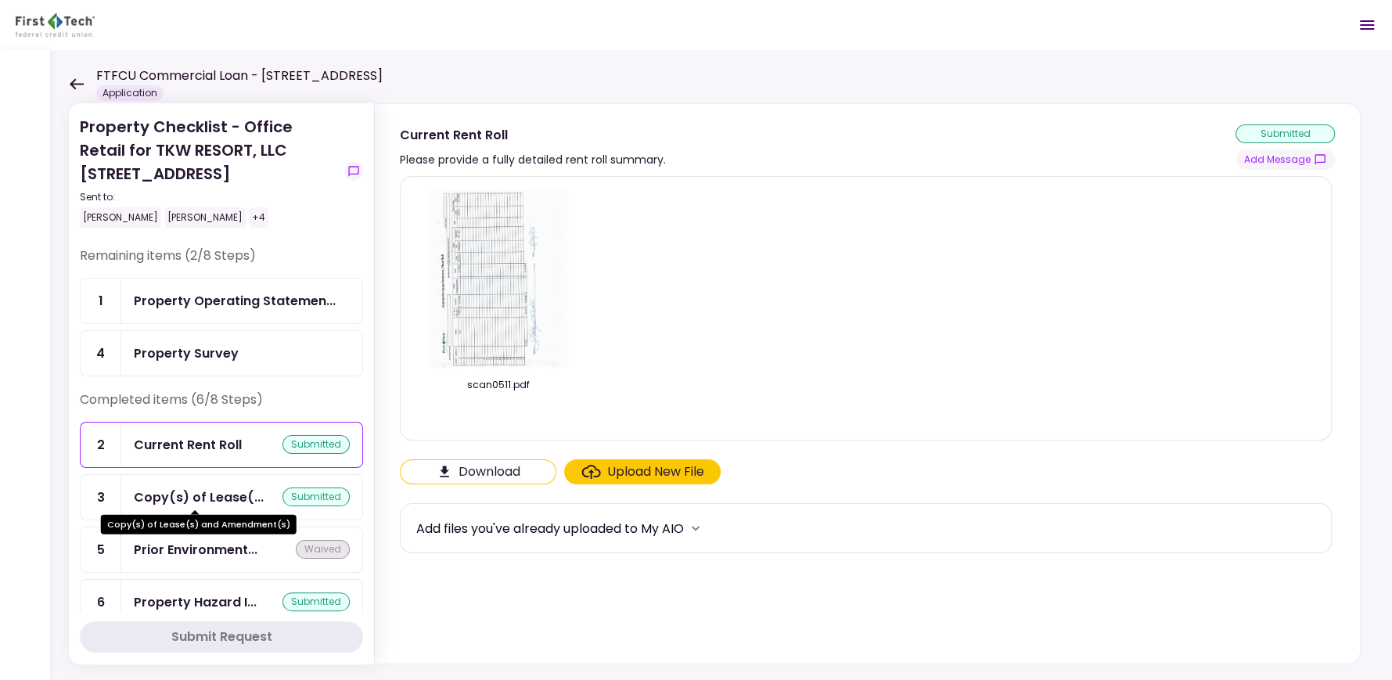
click at [174, 494] on div "Copy(s) of Lease(..." at bounding box center [199, 498] width 130 height 20
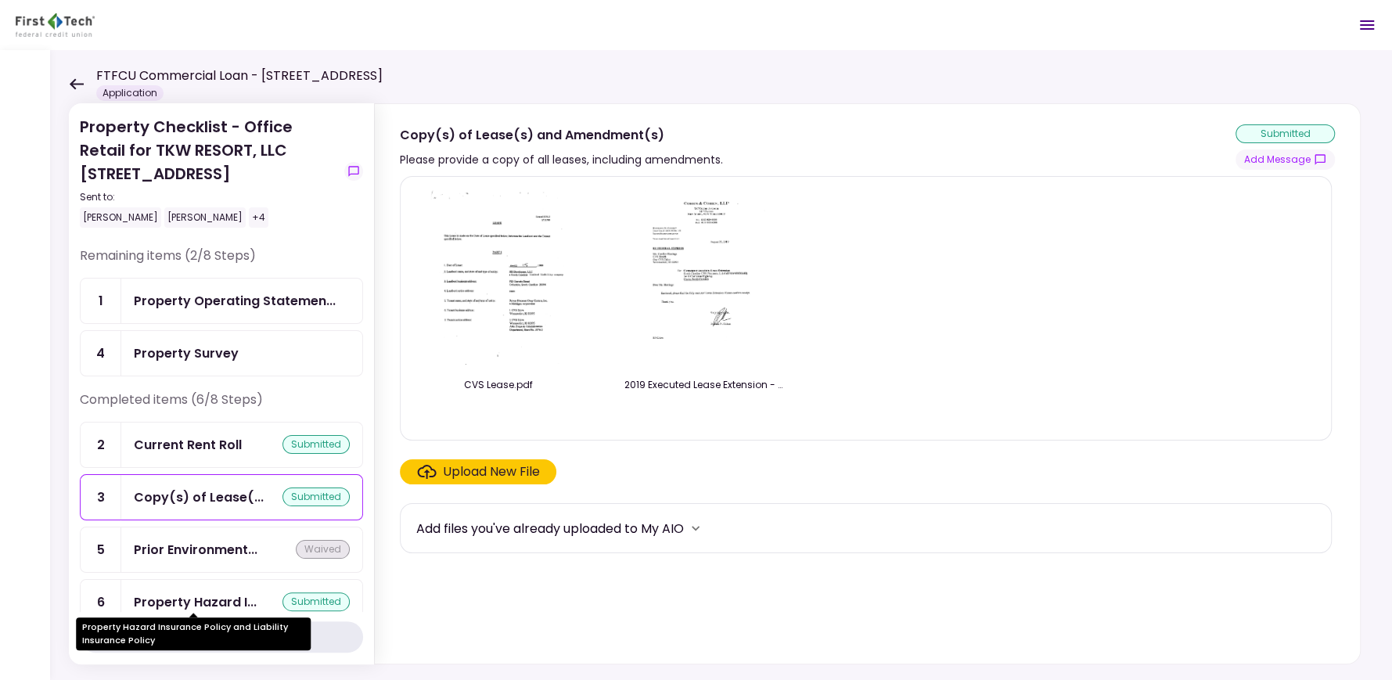
click at [200, 593] on div "Property Hazard I..." at bounding box center [195, 602] width 123 height 20
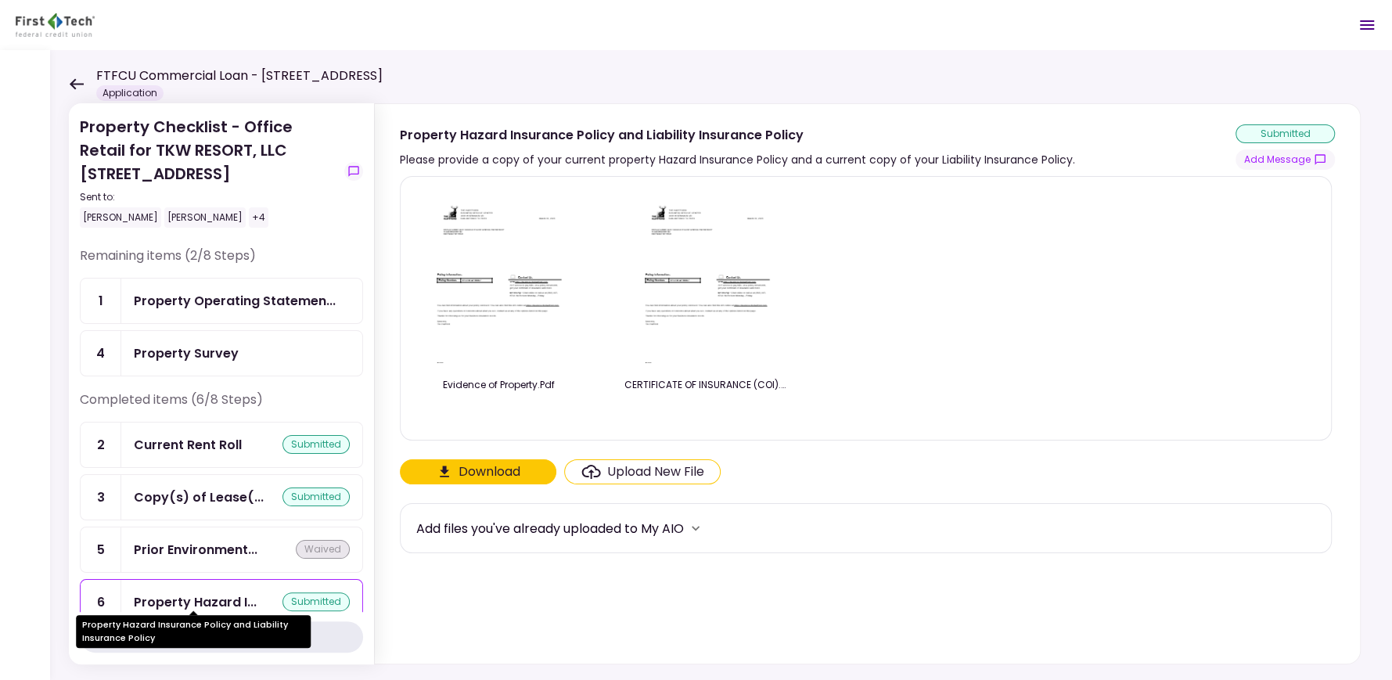
scroll to position [124, 0]
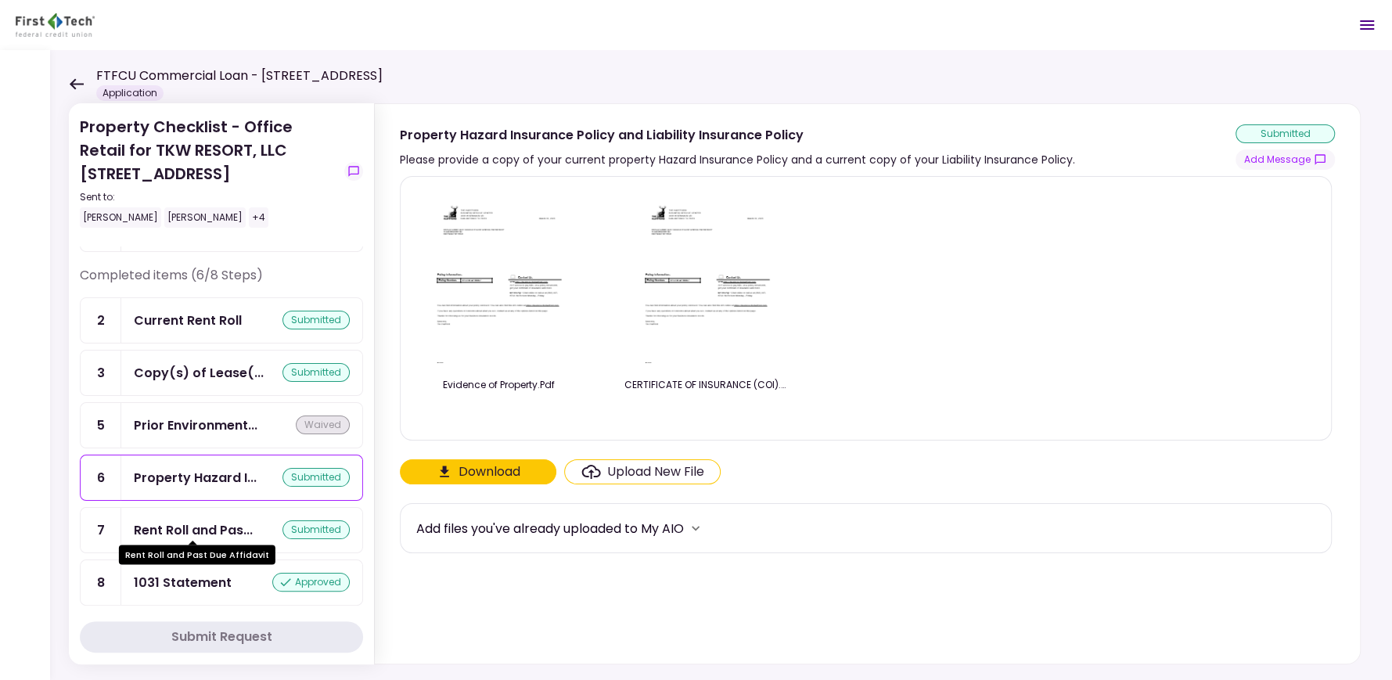
click at [212, 520] on div "Rent Roll and Pas..." at bounding box center [193, 530] width 119 height 20
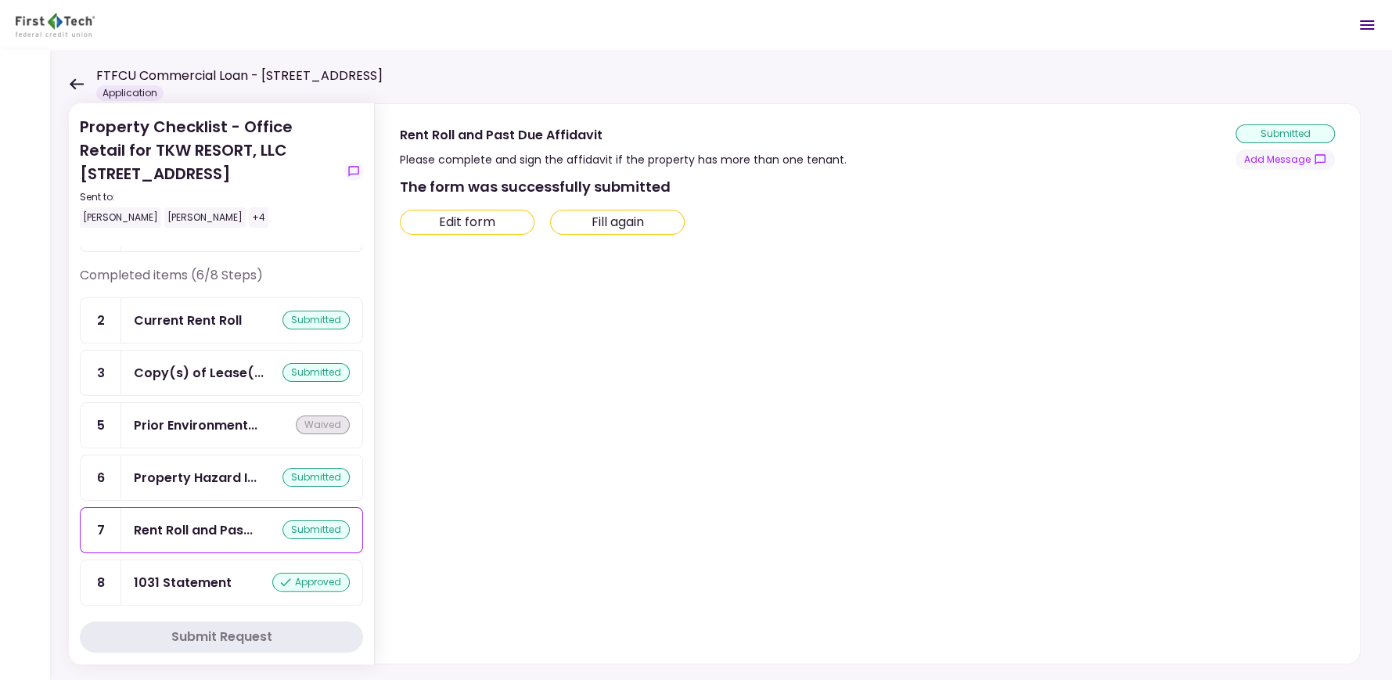
click at [186, 565] on div "1031 Statement approved" at bounding box center [241, 582] width 241 height 45
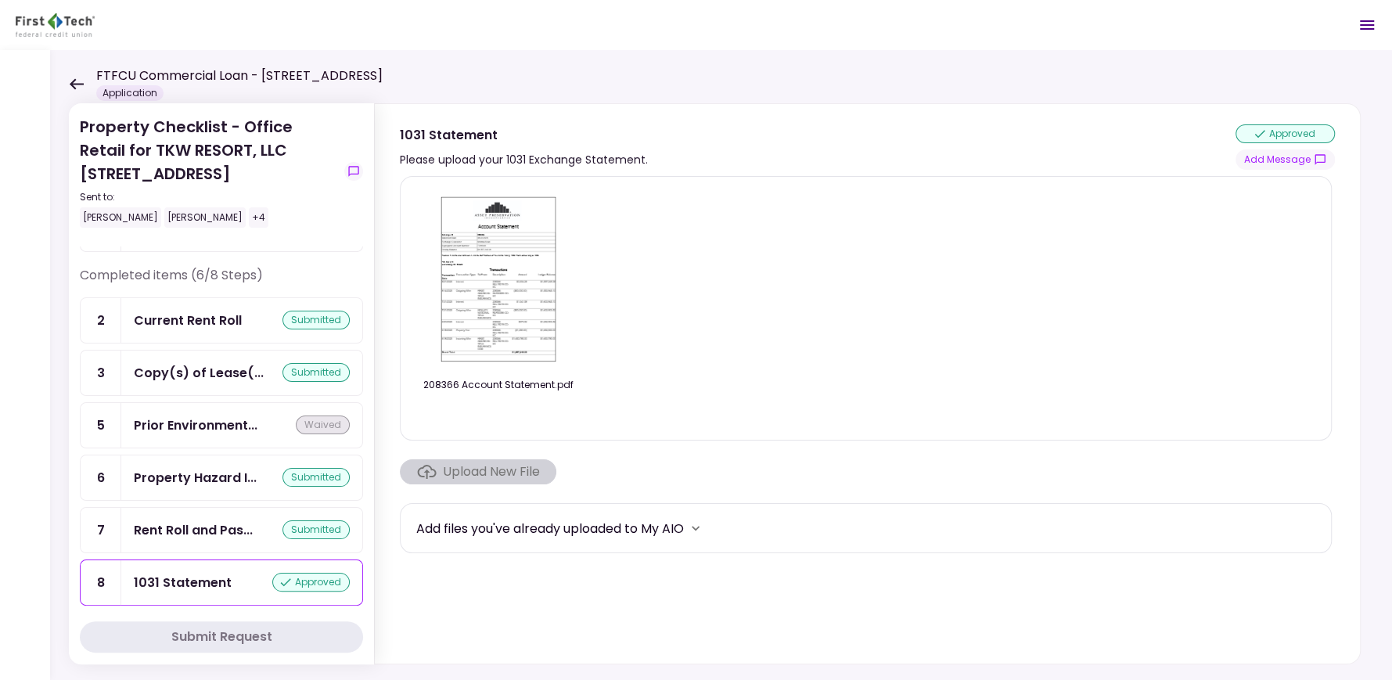
click at [498, 265] on img at bounding box center [498, 278] width 129 height 179
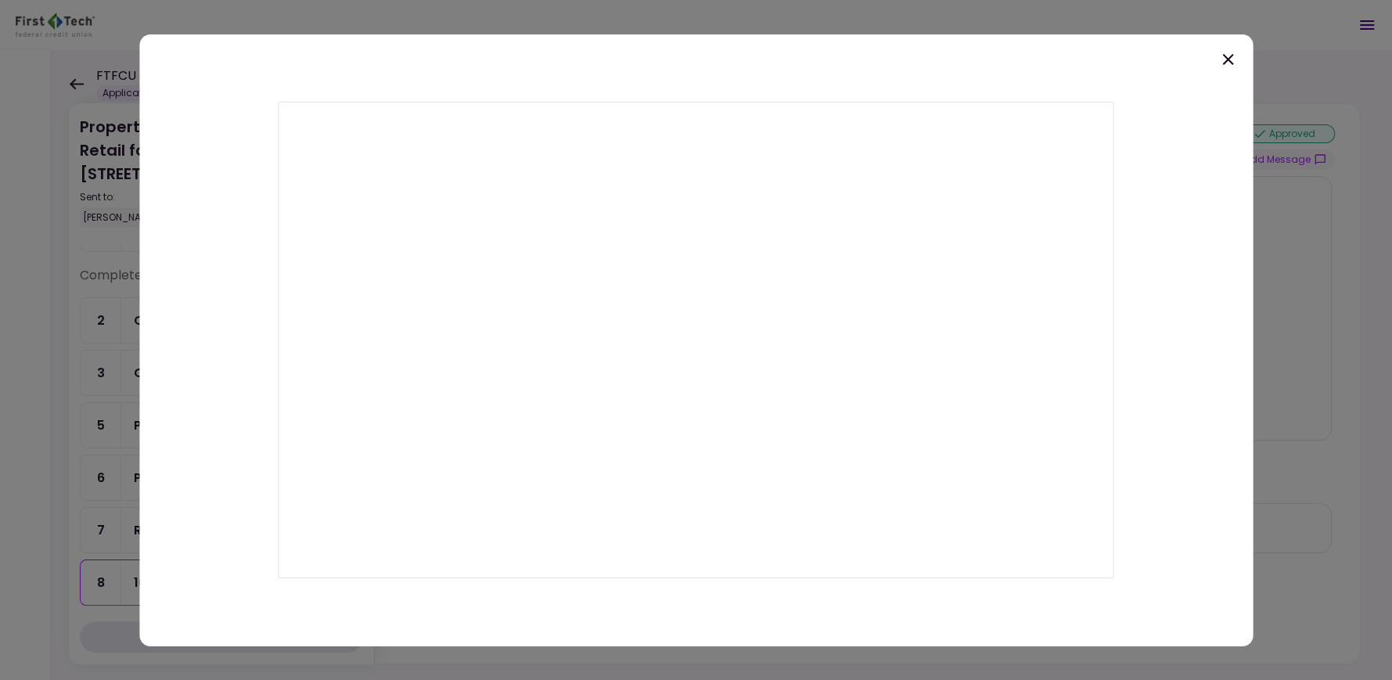
click at [1228, 59] on icon at bounding box center [1228, 58] width 11 height 11
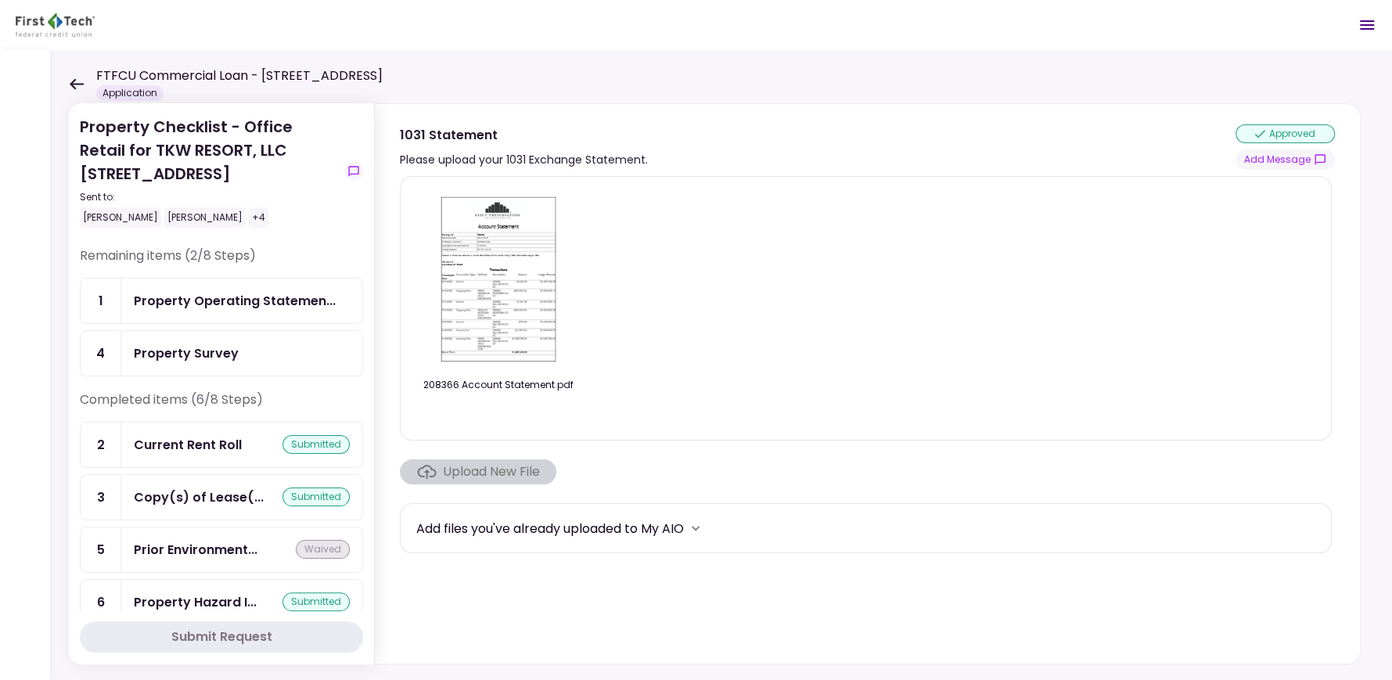
click at [78, 83] on icon at bounding box center [77, 83] width 14 height 11
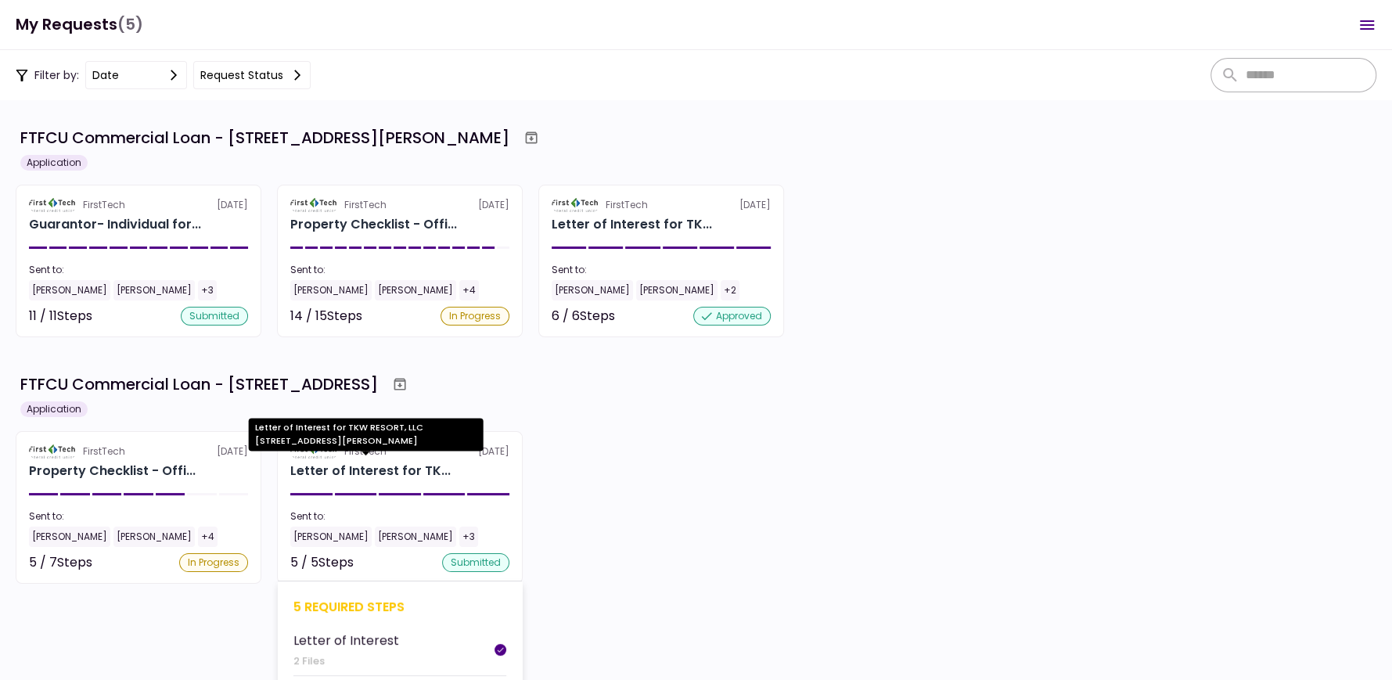
click at [359, 469] on div "Letter of Interest for TK..." at bounding box center [370, 471] width 160 height 19
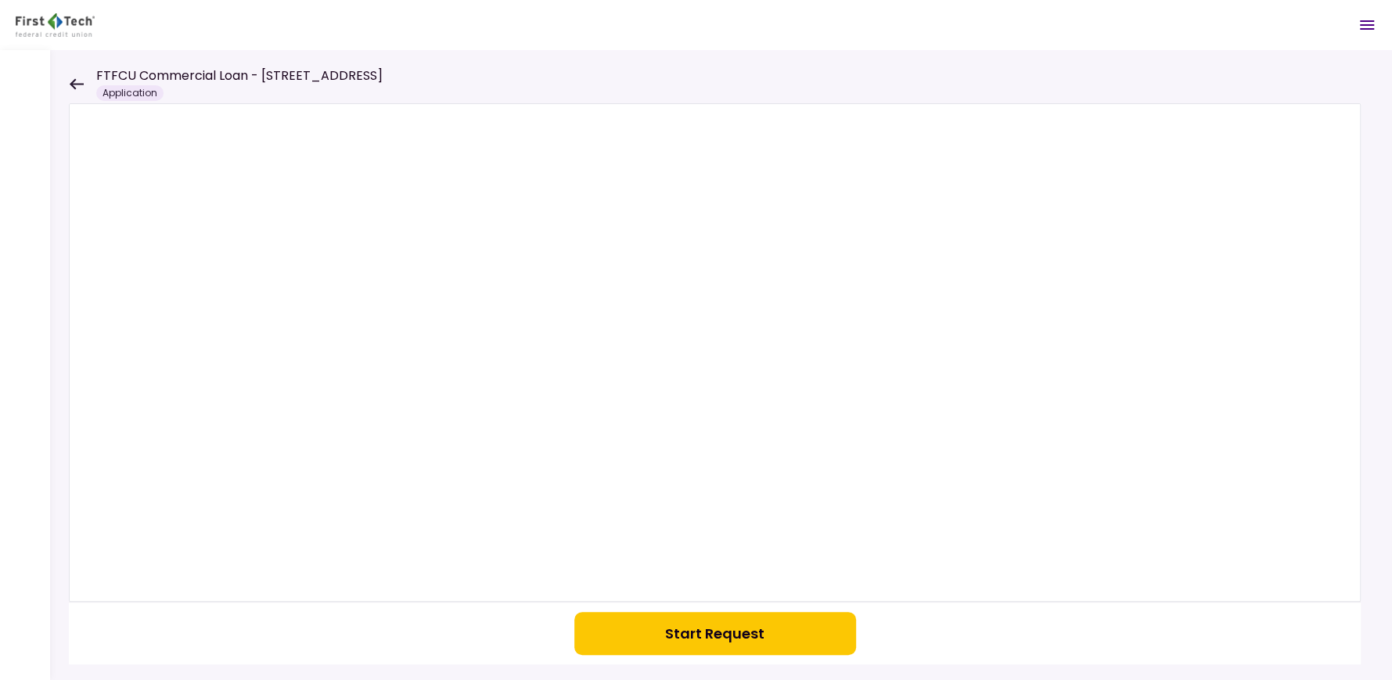
click at [70, 80] on icon at bounding box center [76, 84] width 15 height 12
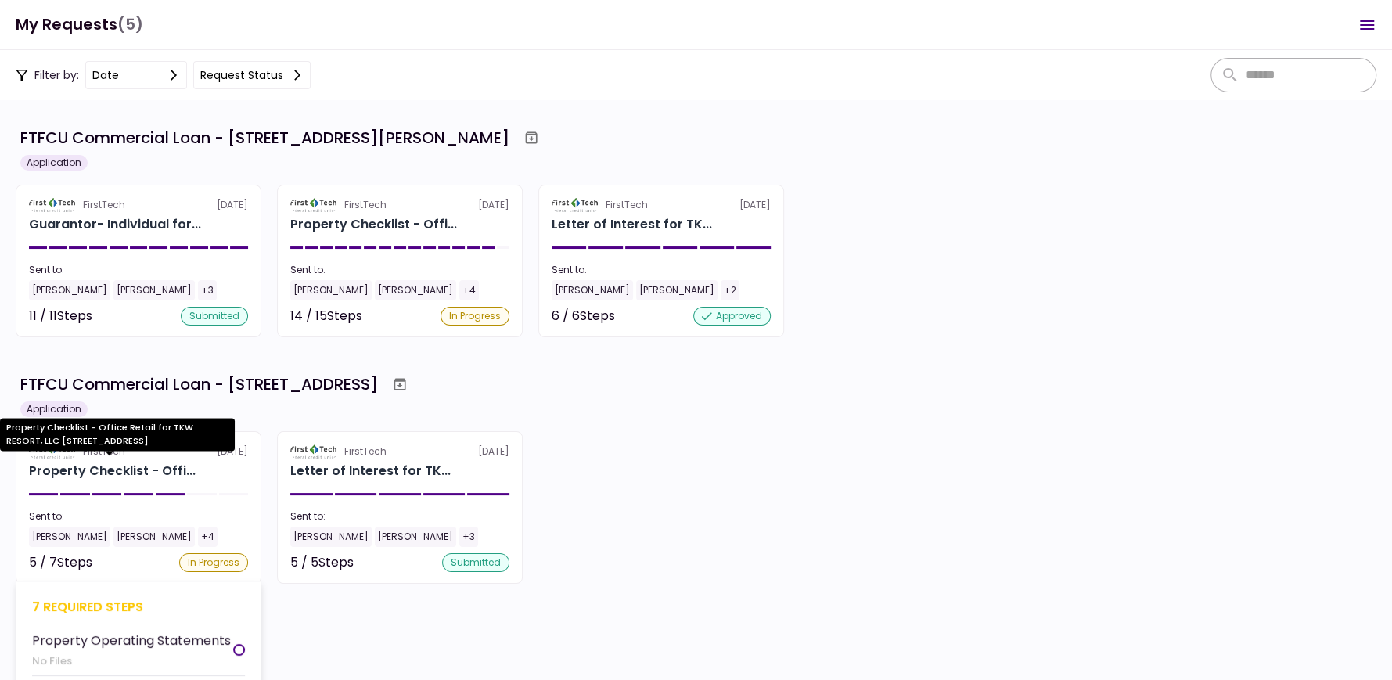
click at [110, 463] on div "Property Checklist - Offi..." at bounding box center [112, 471] width 167 height 19
